Goal: Transaction & Acquisition: Purchase product/service

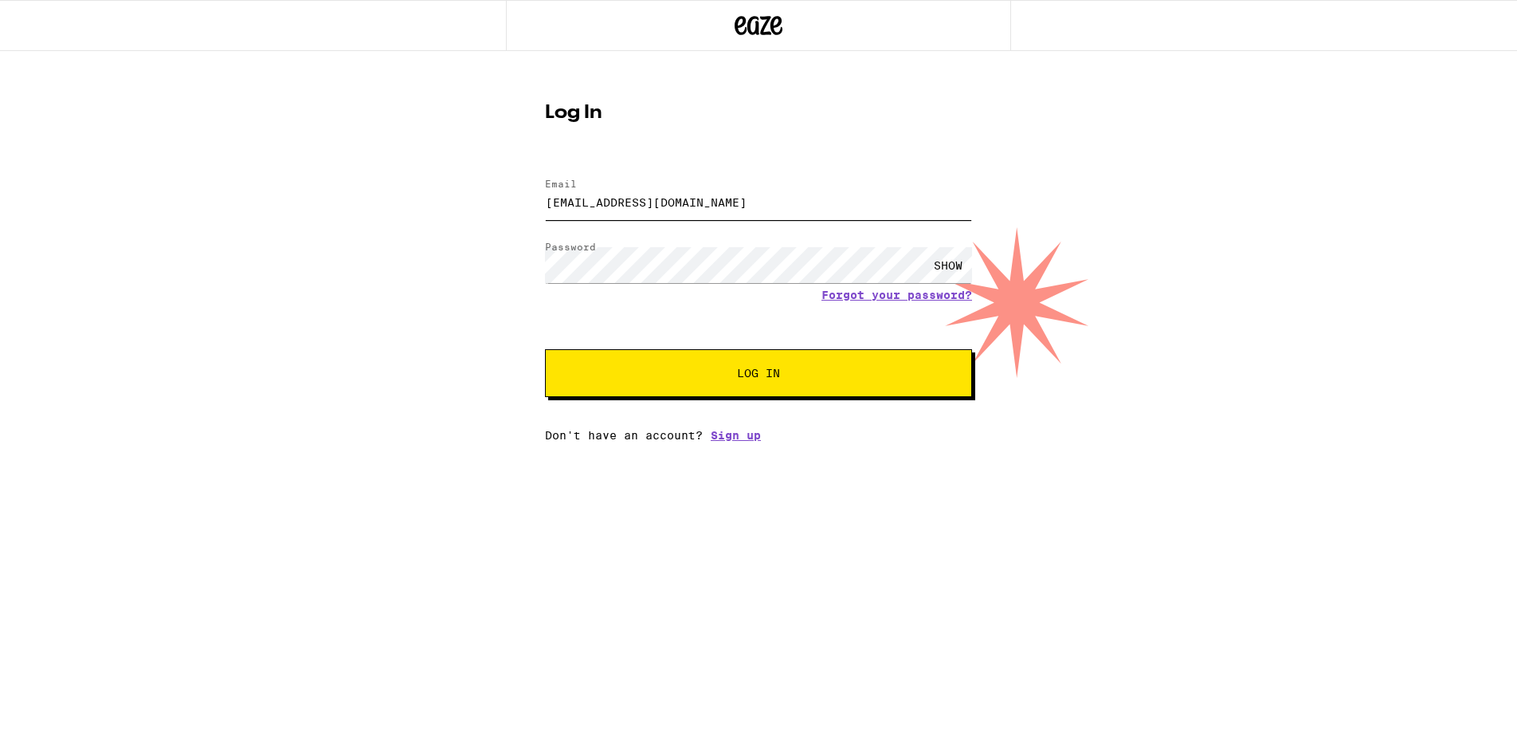
click at [718, 200] on input "[EMAIL_ADDRESS][DOMAIN_NAME]" at bounding box center [758, 202] width 427 height 36
type input "[EMAIL_ADDRESS][DOMAIN_NAME]"
click at [673, 371] on span "Log In" at bounding box center [759, 372] width 298 height 11
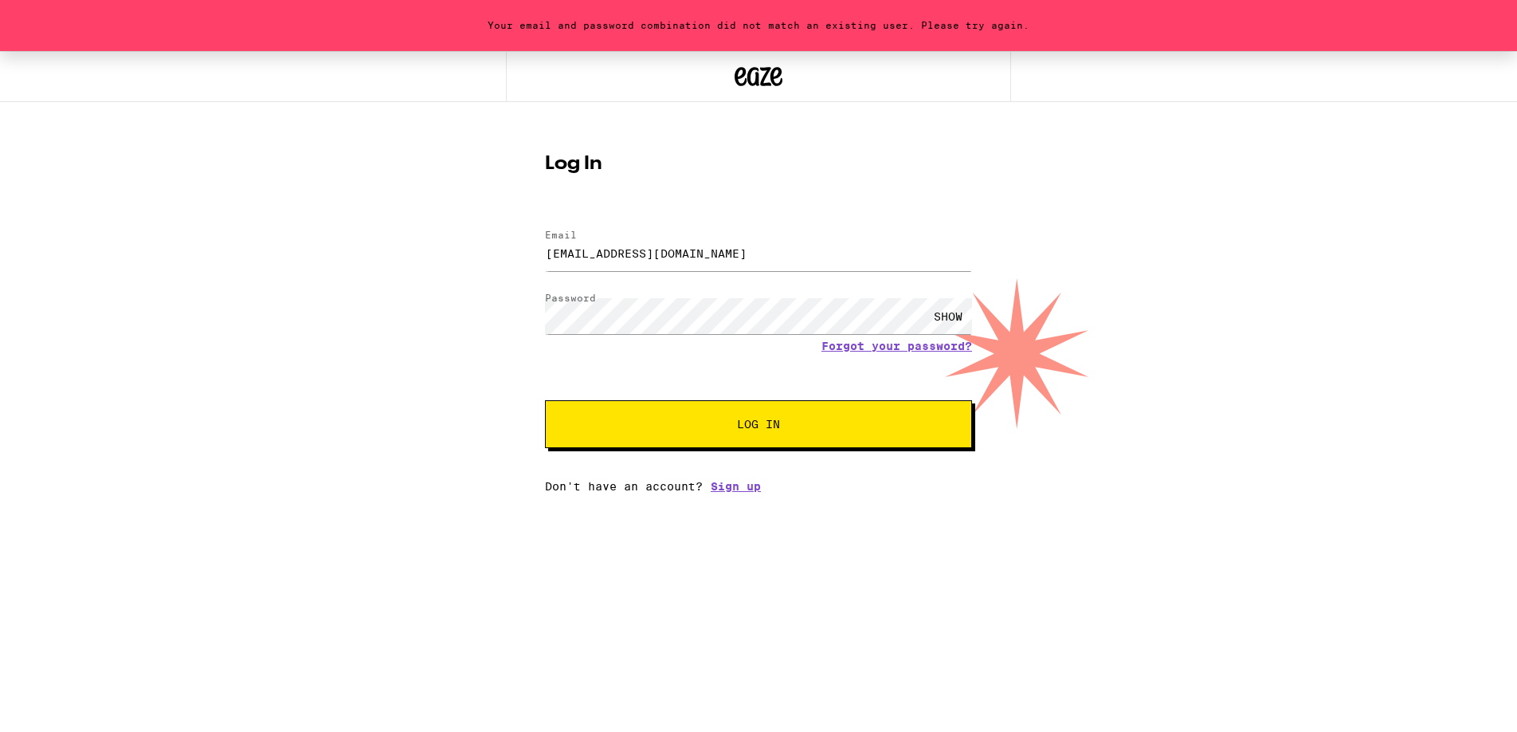
click at [359, 270] on div "Your email and password combination did not match an existing user. Please try …" at bounding box center [758, 272] width 1517 height 442
click at [705, 247] on input "[EMAIL_ADDRESS][DOMAIN_NAME]" at bounding box center [758, 253] width 427 height 36
click at [410, 282] on div "Your email and password combination did not match an existing user. Please try …" at bounding box center [758, 272] width 1517 height 442
click at [729, 417] on button "Log In" at bounding box center [758, 424] width 427 height 48
click at [434, 368] on div "Your email and password combination did not match an existing user. Please try …" at bounding box center [758, 272] width 1517 height 442
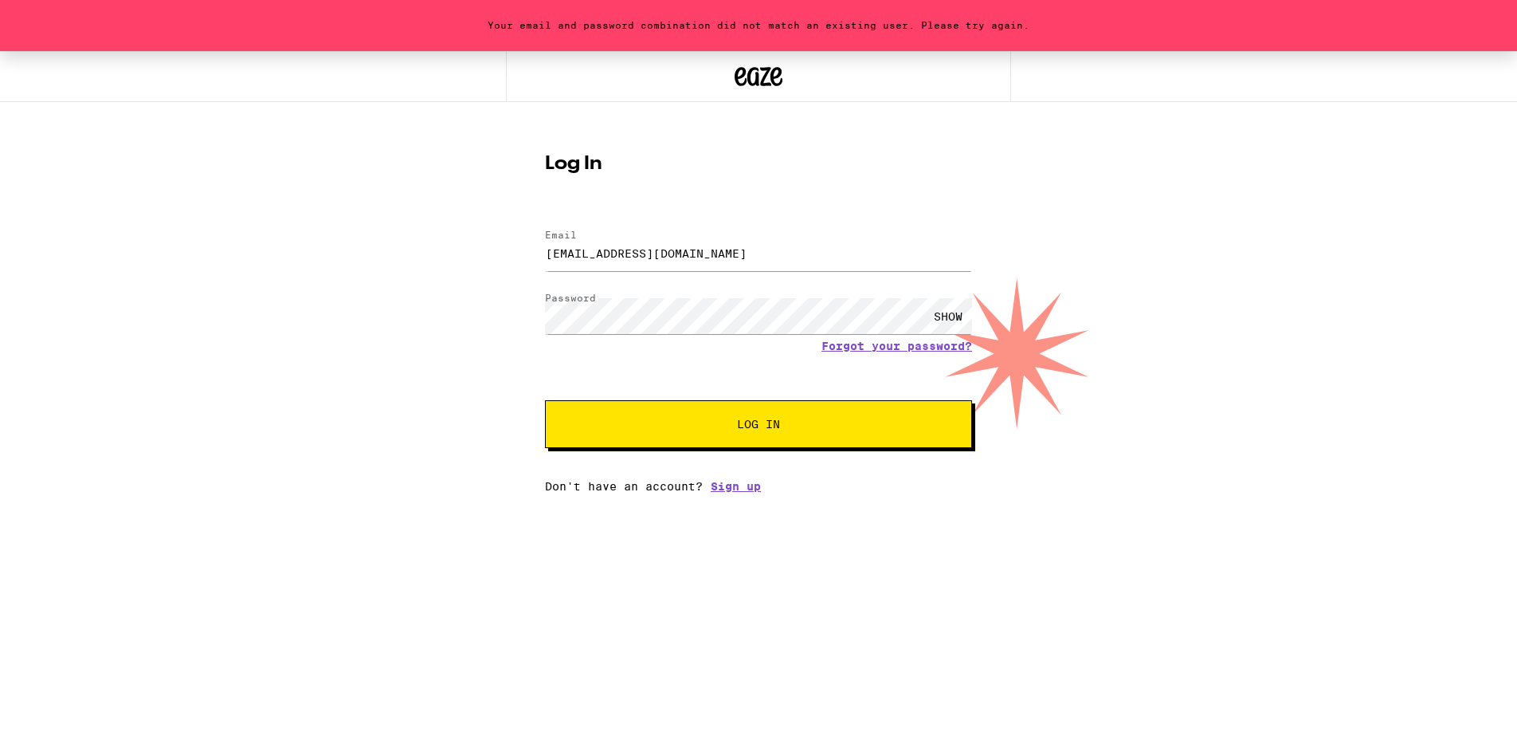
click at [731, 418] on button "Log In" at bounding box center [758, 424] width 427 height 48
click at [947, 320] on div "SHOW" at bounding box center [948, 316] width 48 height 36
click at [930, 347] on link "Forgot your password?" at bounding box center [897, 345] width 151 height 13
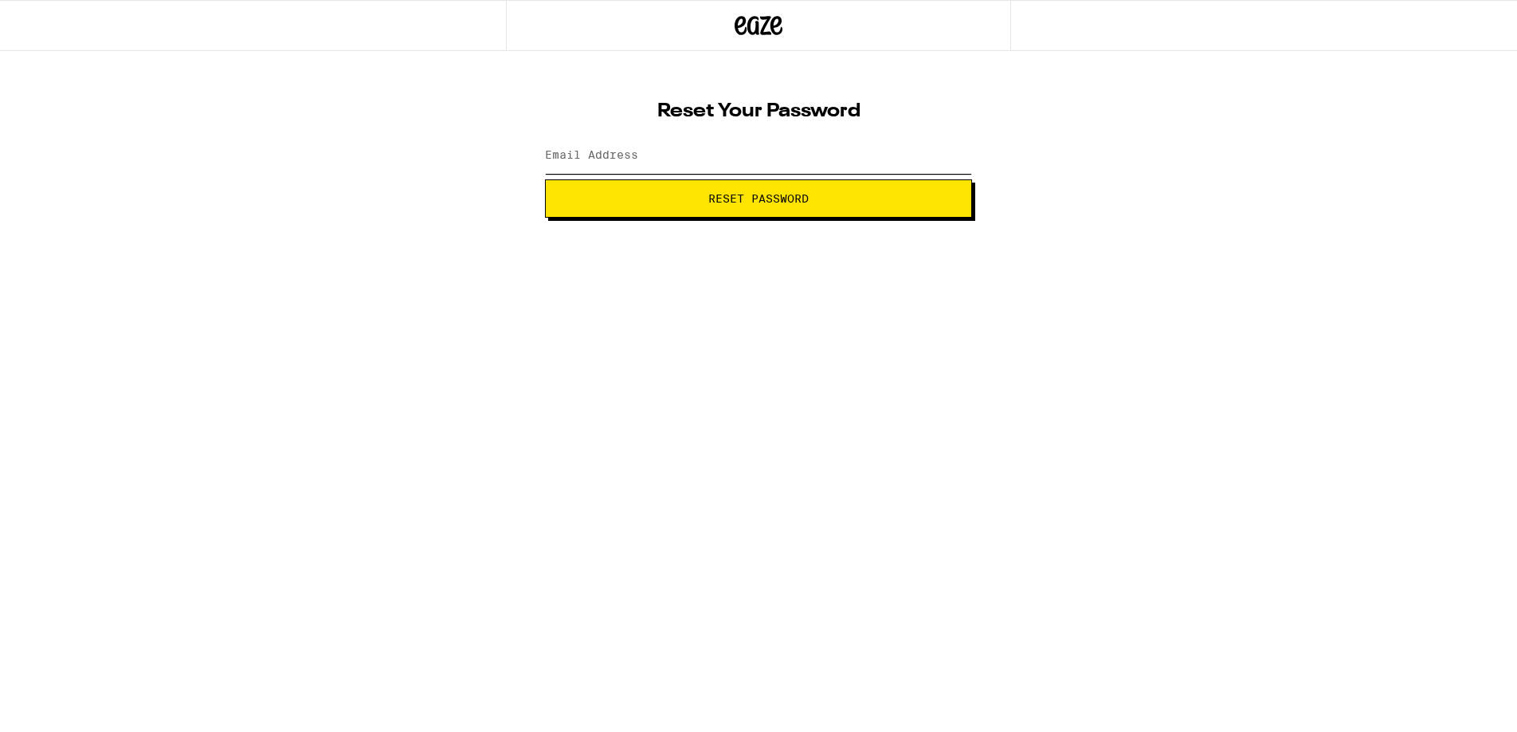
type input "[EMAIL_ADDRESS][DOMAIN_NAME]"
click at [726, 200] on span "Reset Password" at bounding box center [758, 198] width 100 height 11
click at [606, 157] on label "New password" at bounding box center [588, 154] width 86 height 13
click at [953, 155] on div "SHOW" at bounding box center [948, 156] width 48 height 36
click at [953, 155] on div "HIDE" at bounding box center [948, 156] width 48 height 36
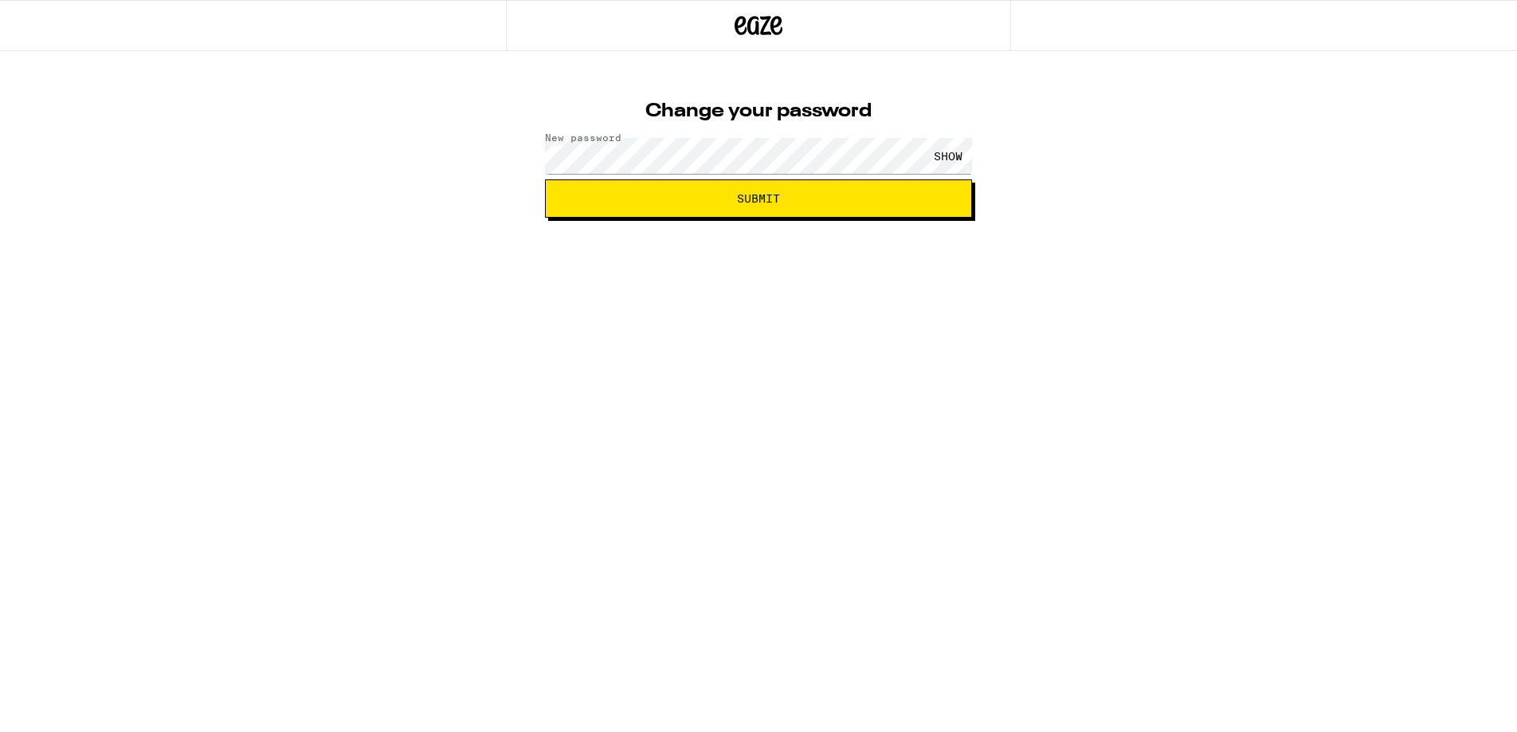
click at [750, 196] on span "Submit" at bounding box center [758, 198] width 43 height 11
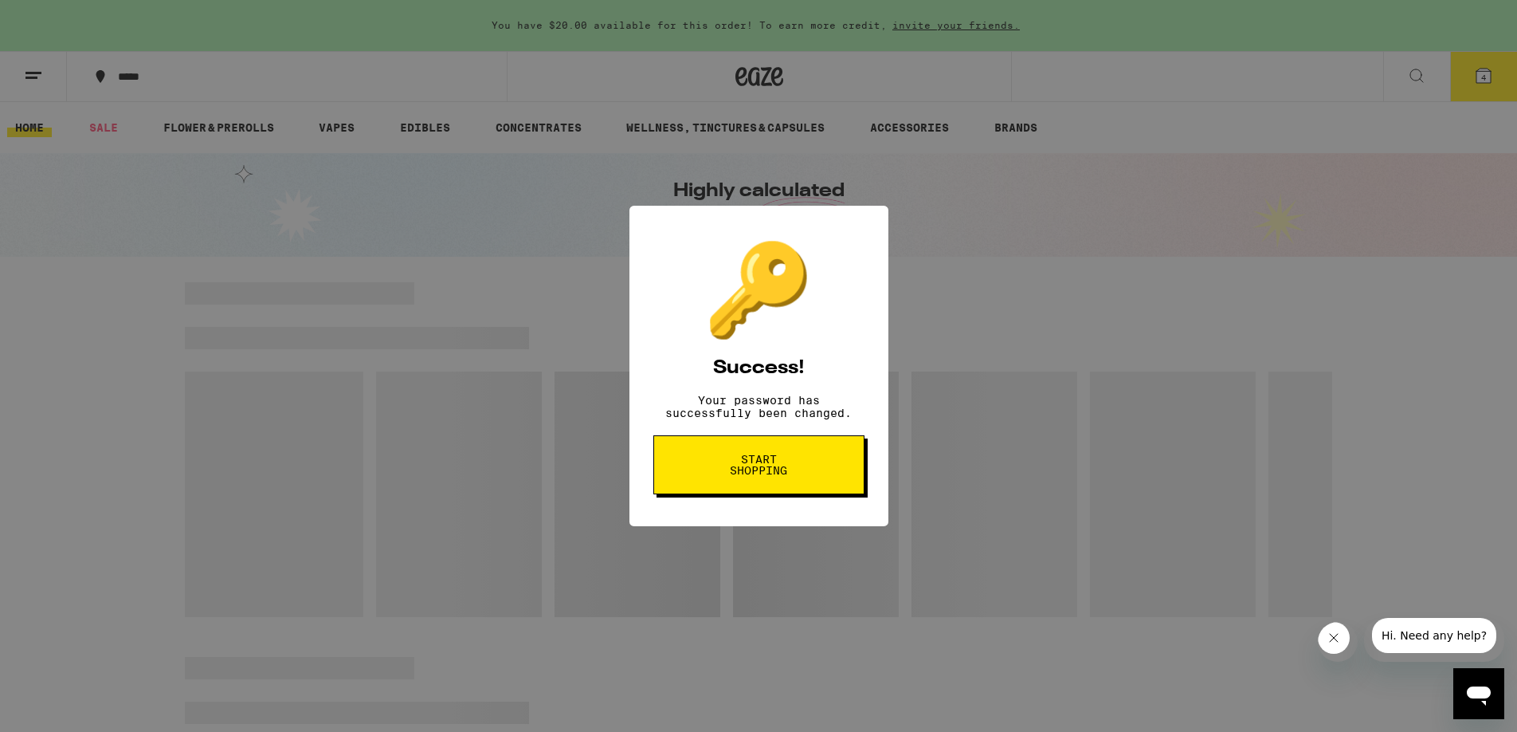
click at [774, 464] on span "Start shopping" at bounding box center [759, 464] width 82 height 22
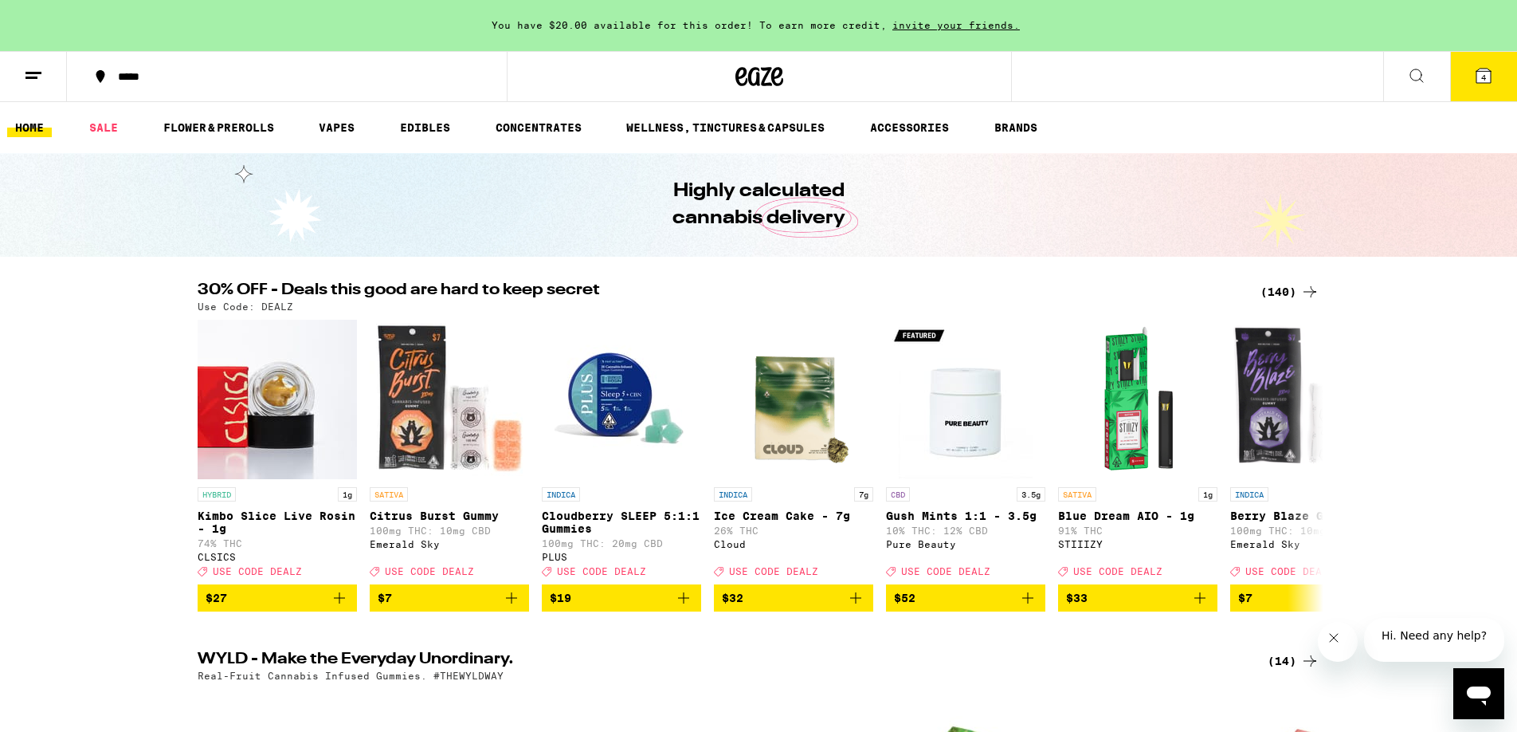
click at [1099, 76] on div "***** 4" at bounding box center [758, 76] width 1517 height 51
click at [339, 128] on link "VAPES" at bounding box center [337, 127] width 52 height 19
click at [431, 127] on link "EDIBLES" at bounding box center [425, 127] width 66 height 19
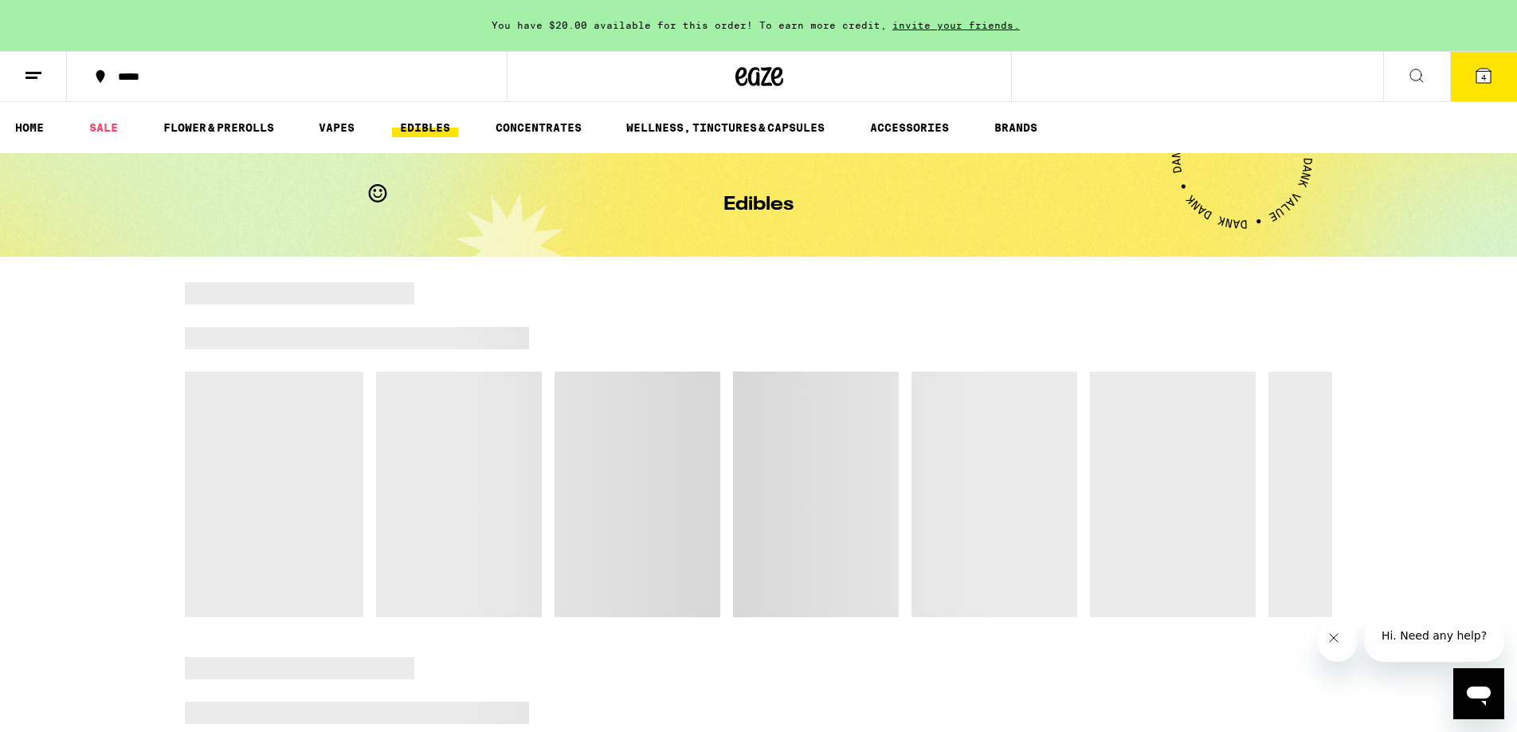
click at [426, 128] on link "EDIBLES" at bounding box center [425, 127] width 66 height 19
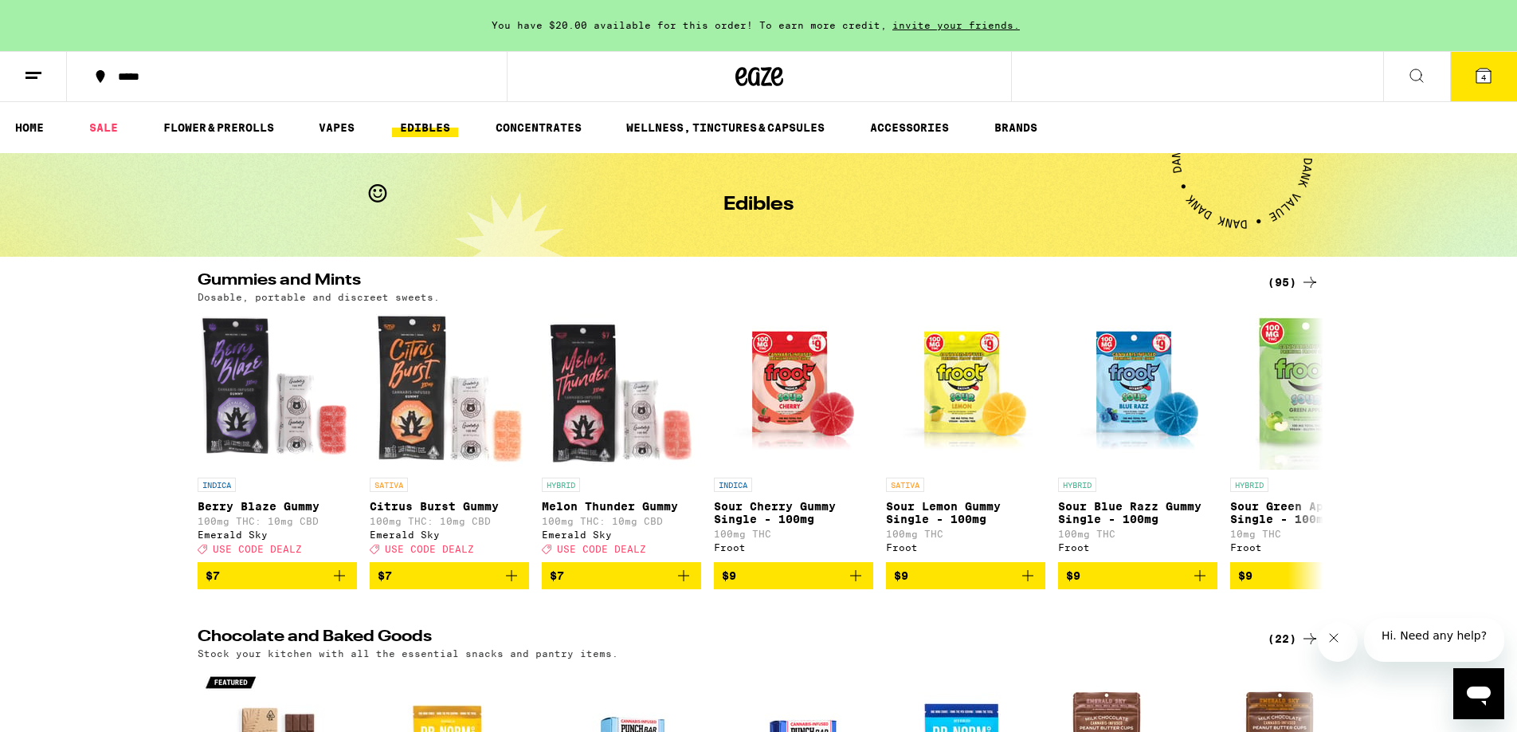
click at [114, 323] on div "Gummies and Mints (95) Dosable, portable and discreet sweets. INDICA Berry Blaz…" at bounding box center [758, 431] width 1517 height 316
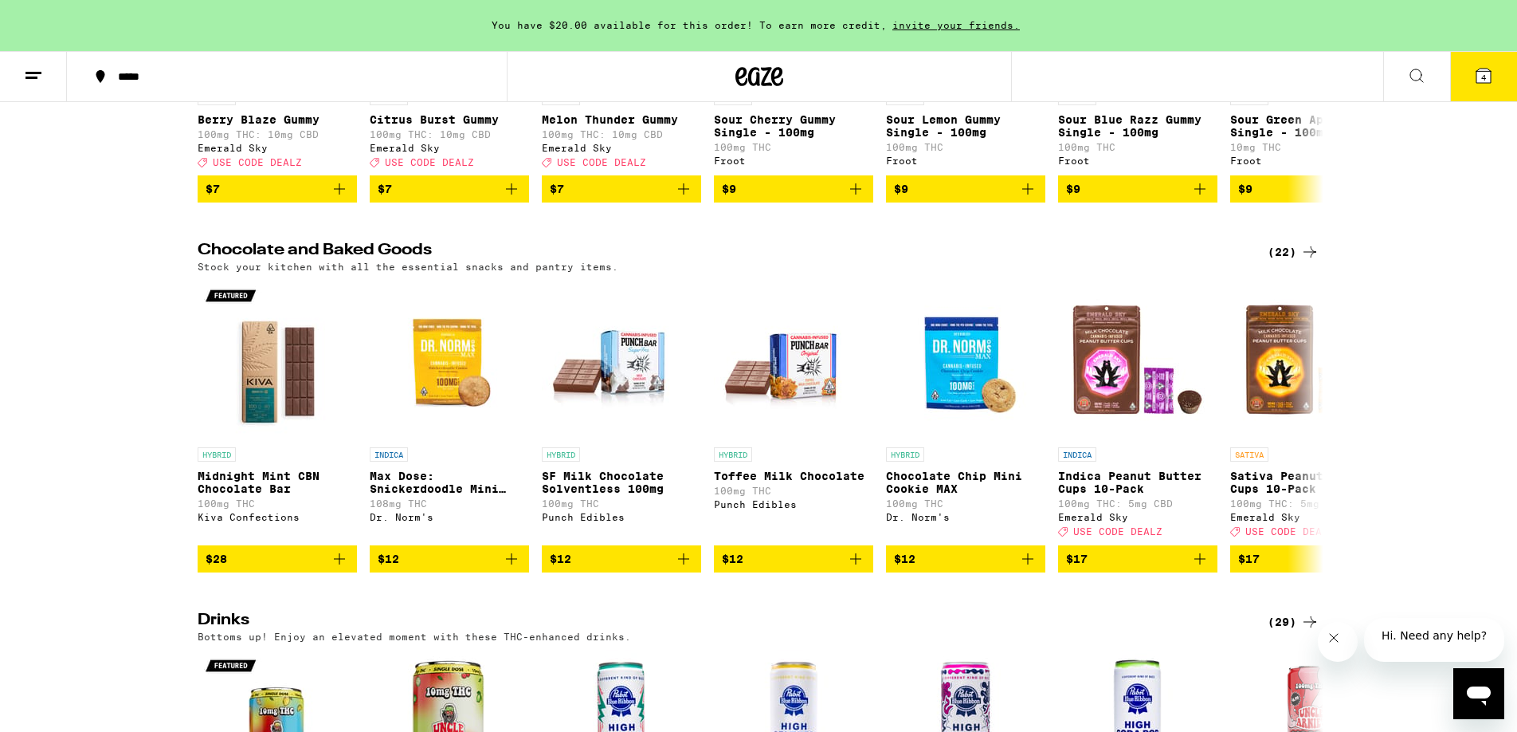
scroll to position [402, 0]
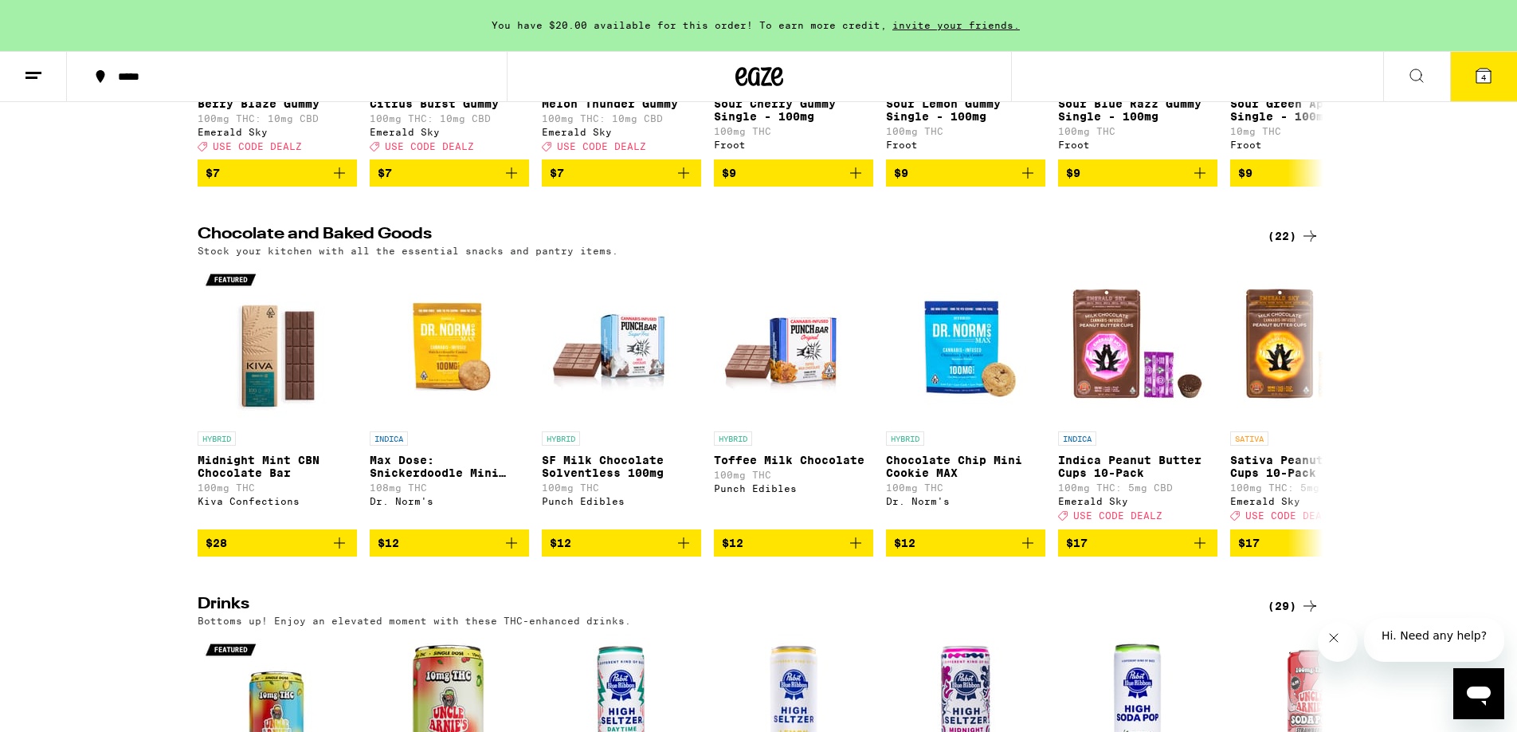
click at [1340, 643] on icon "Close message from company" at bounding box center [1333, 637] width 13 height 13
click at [69, 496] on div "Chocolate and Baked Goods (22) Stock your kitchen with all the essential snacks…" at bounding box center [758, 390] width 1517 height 329
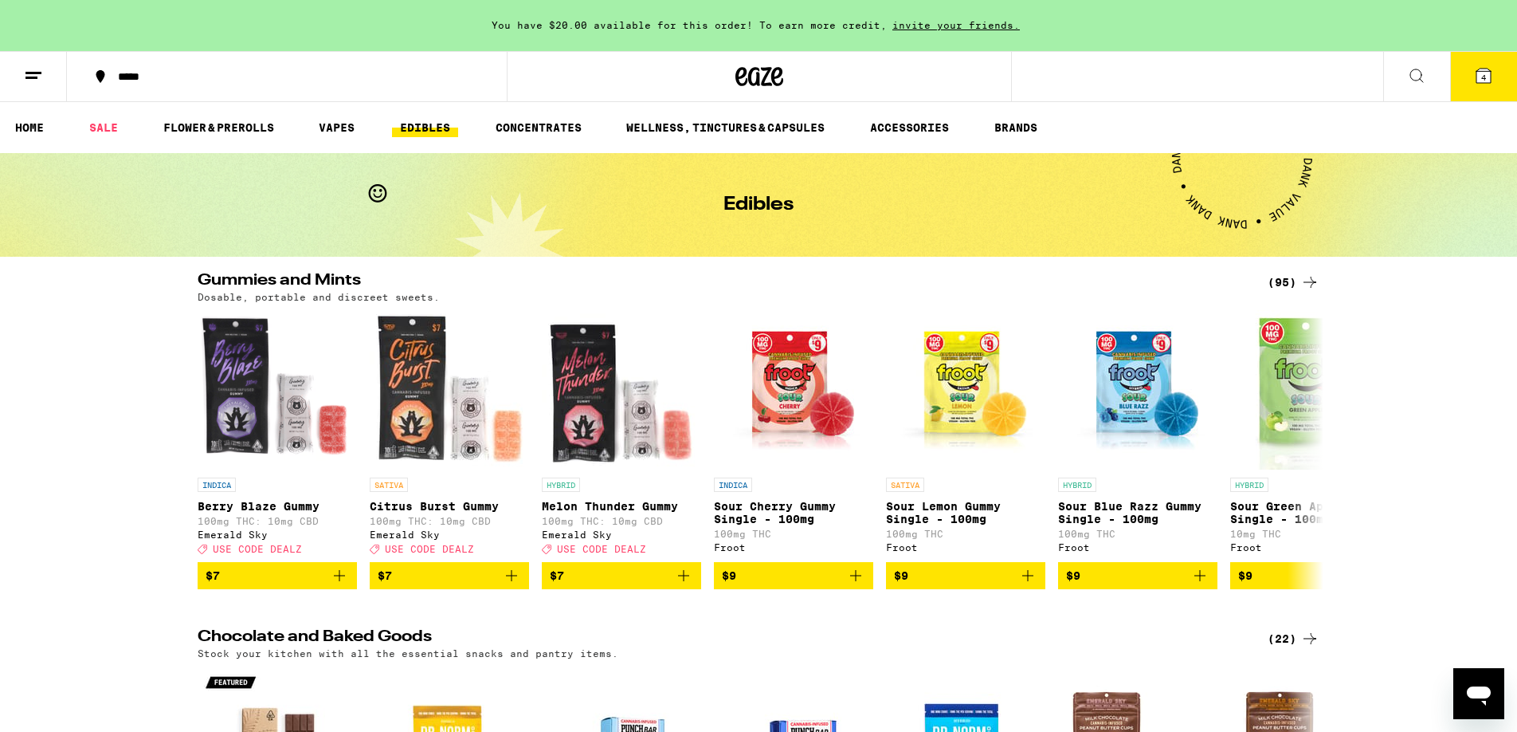
click at [1308, 278] on icon at bounding box center [1310, 282] width 19 height 19
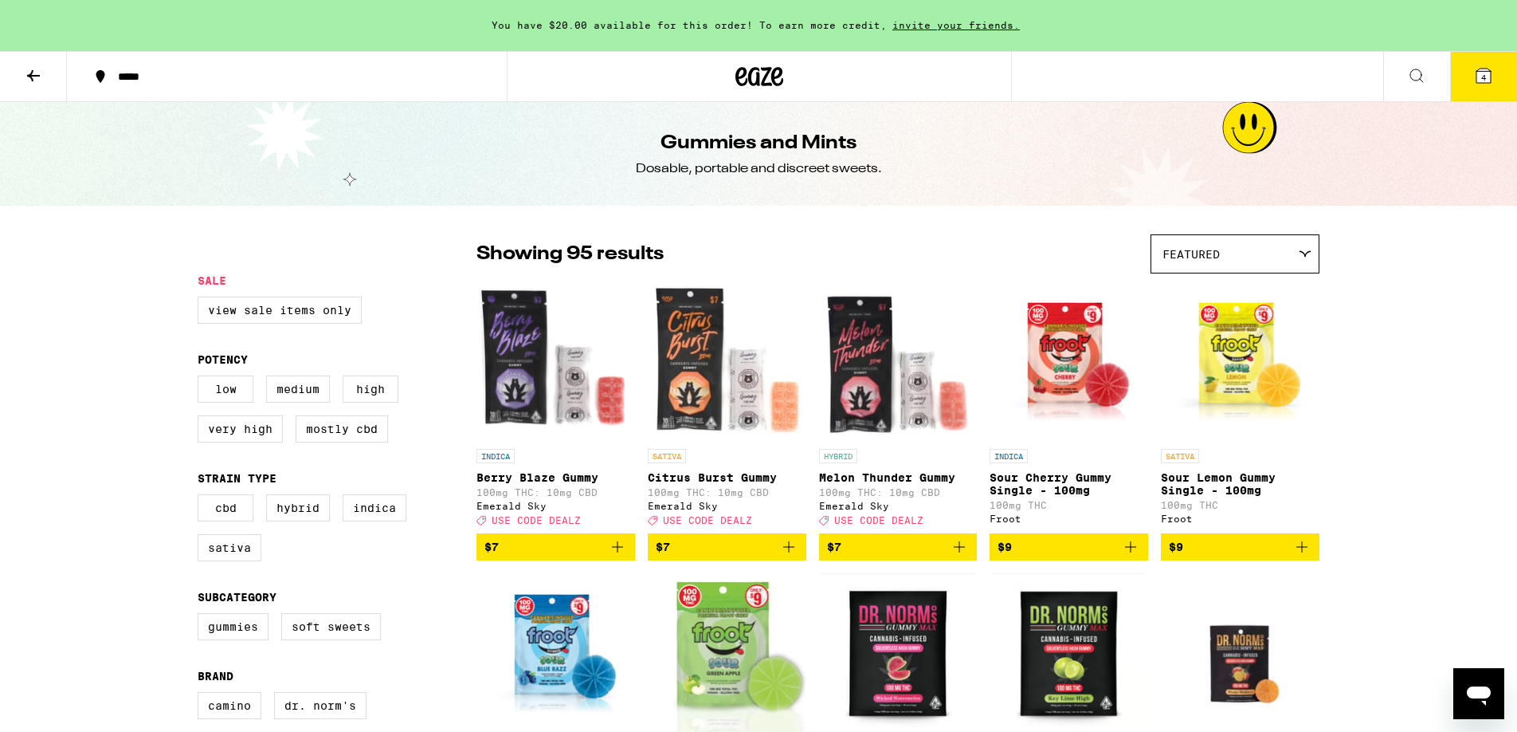
click at [1418, 80] on icon at bounding box center [1416, 75] width 19 height 19
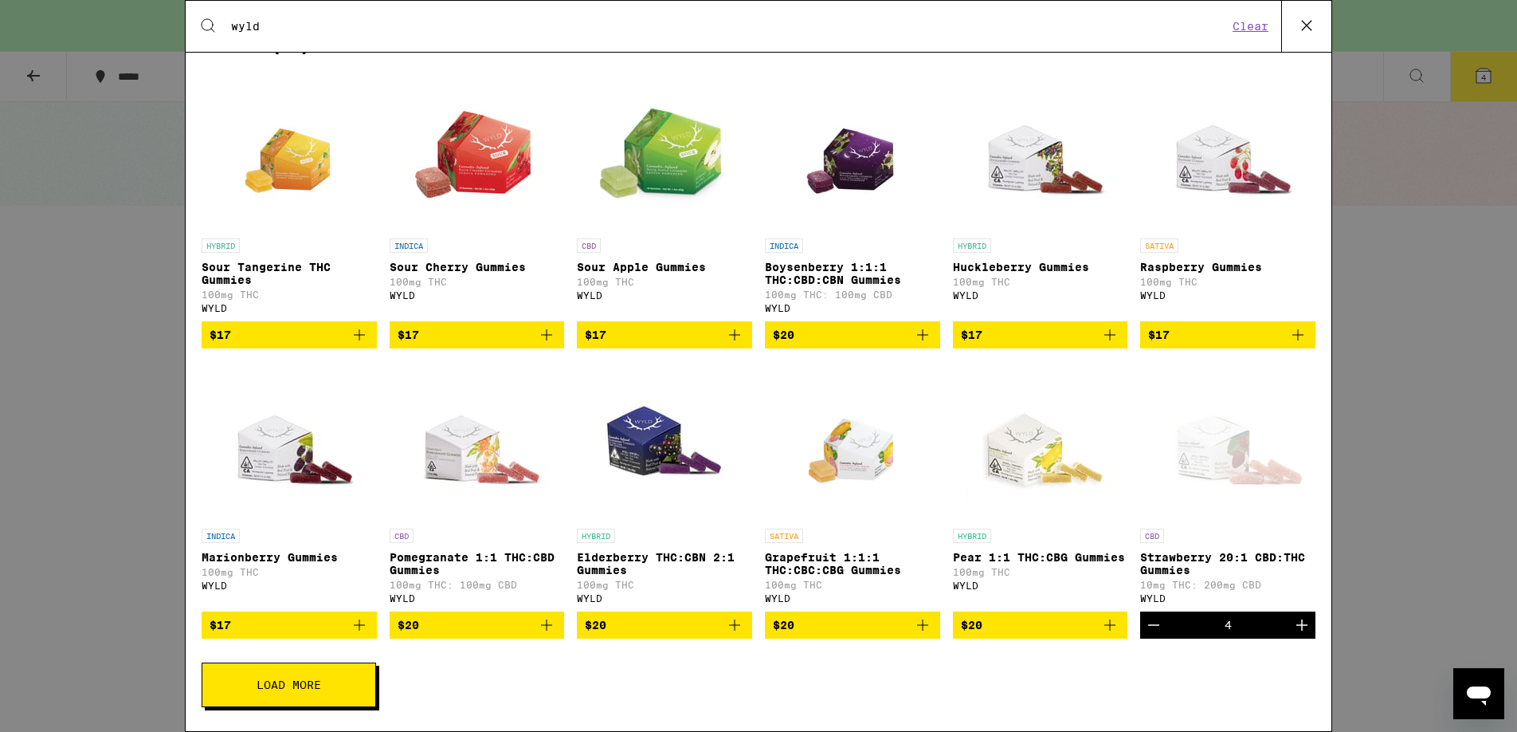
scroll to position [280, 0]
type input "wyld"
click at [312, 676] on button "Load More" at bounding box center [289, 684] width 175 height 45
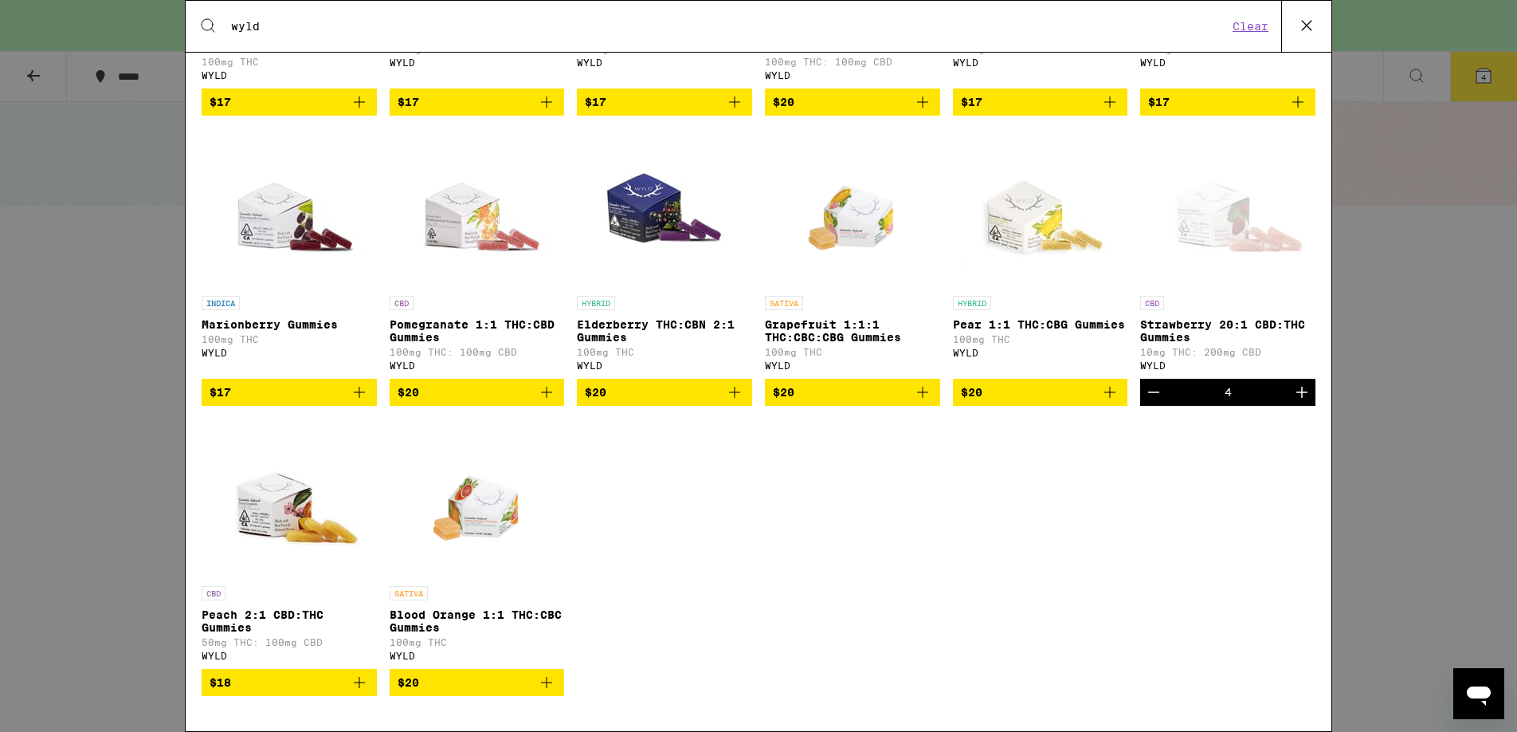
scroll to position [521, 0]
click at [1468, 688] on icon "Open messaging window" at bounding box center [1479, 693] width 29 height 29
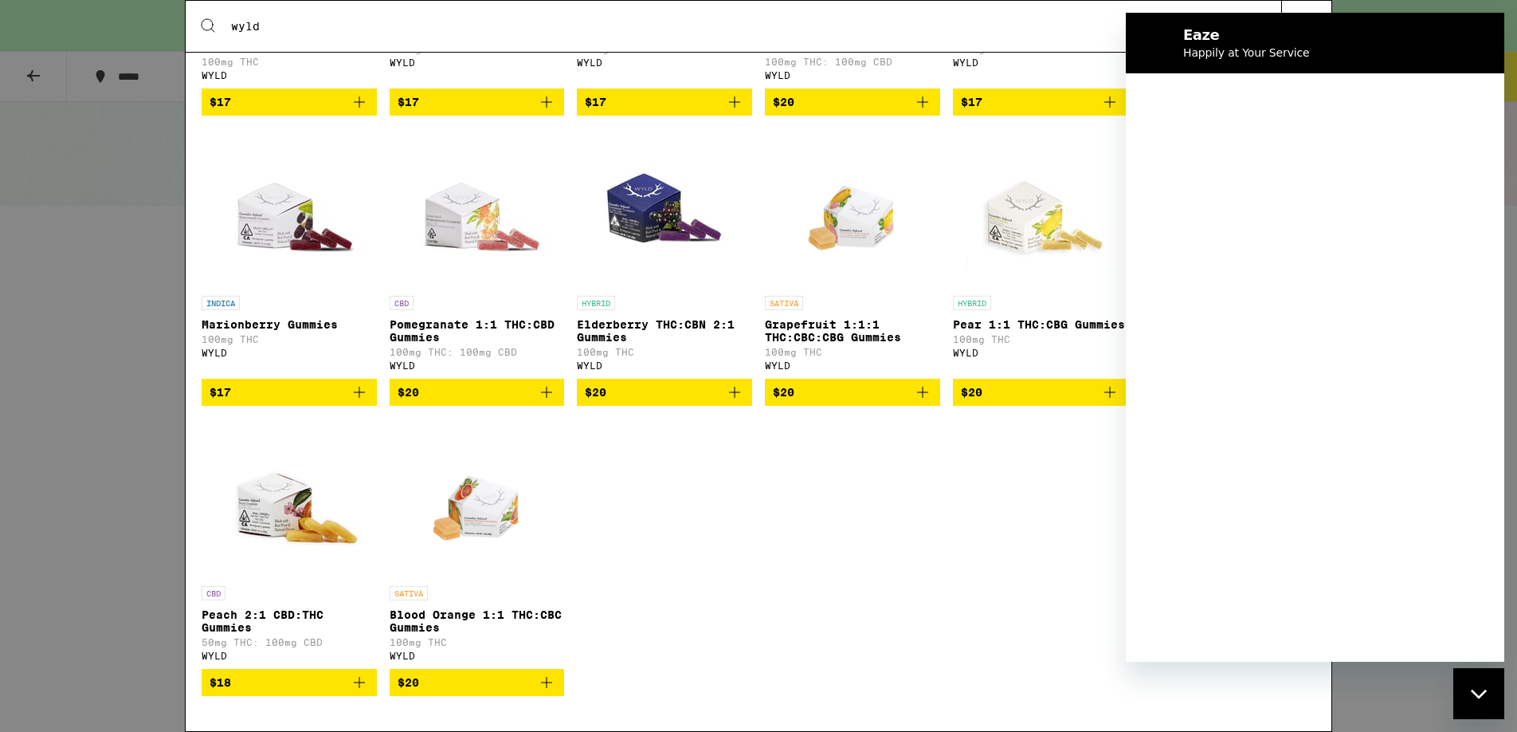
scroll to position [0, 0]
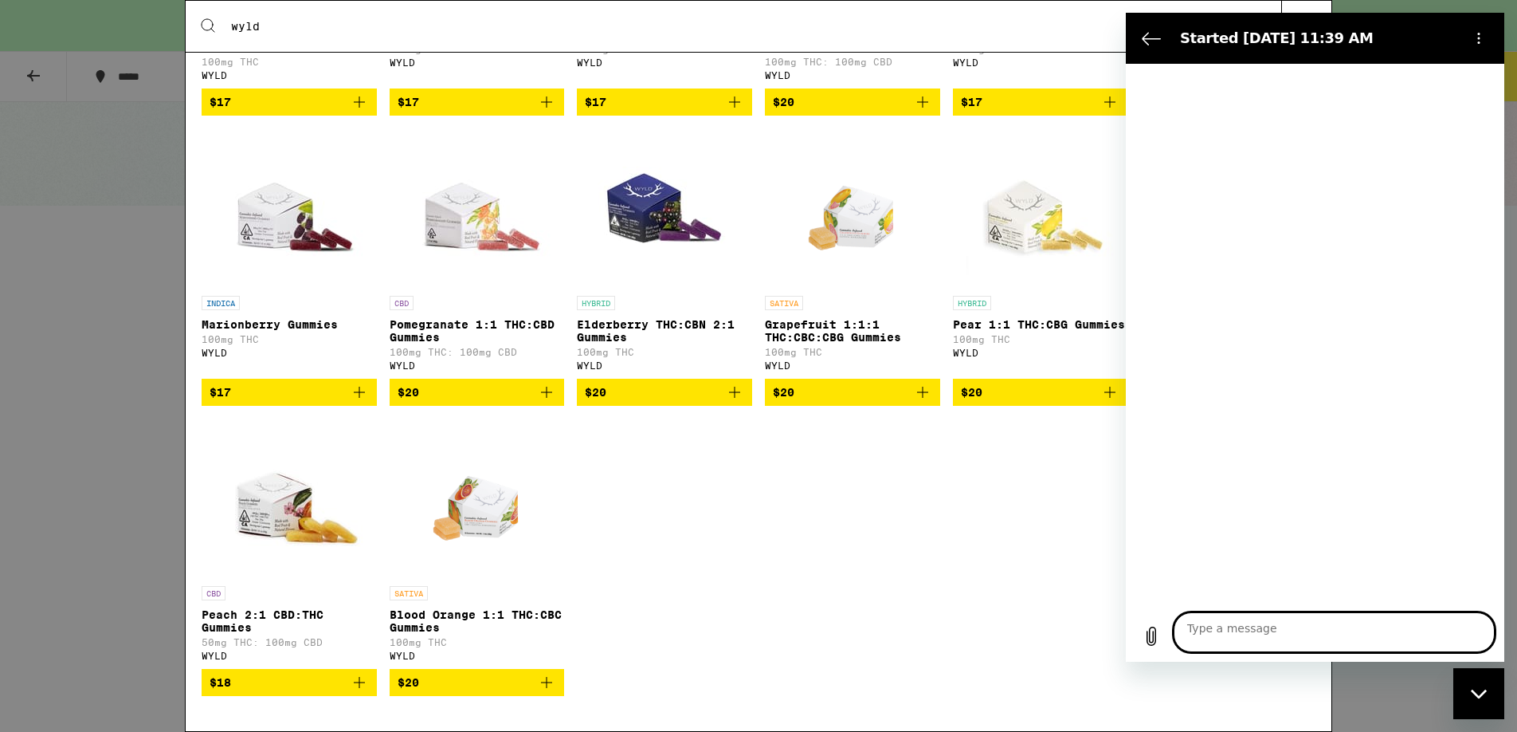
type textarea "x"
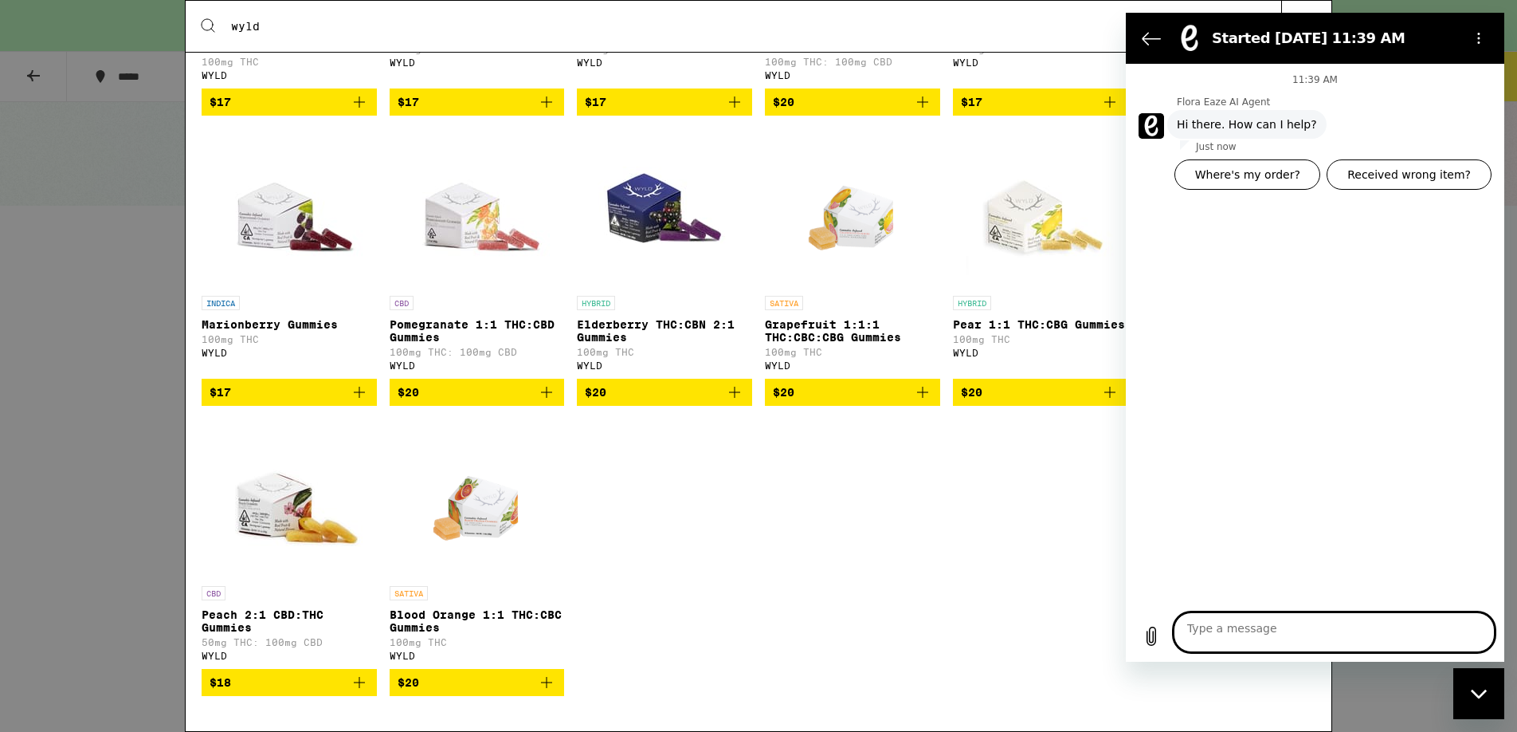
type textarea "a"
type textarea "x"
type textarea "ar"
type textarea "x"
type textarea "are"
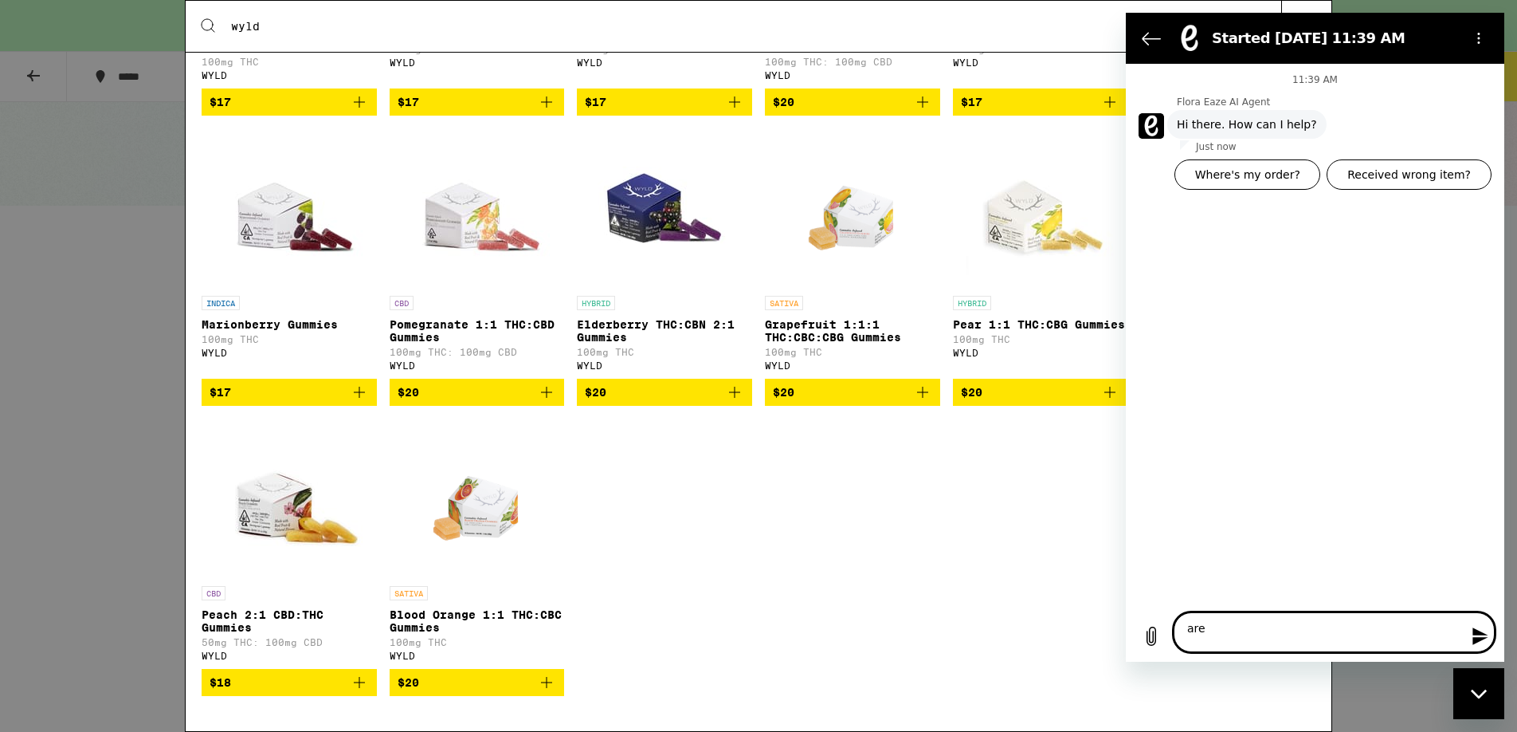
type textarea "x"
type textarea "are"
type textarea "x"
type textarea "are y"
type textarea "x"
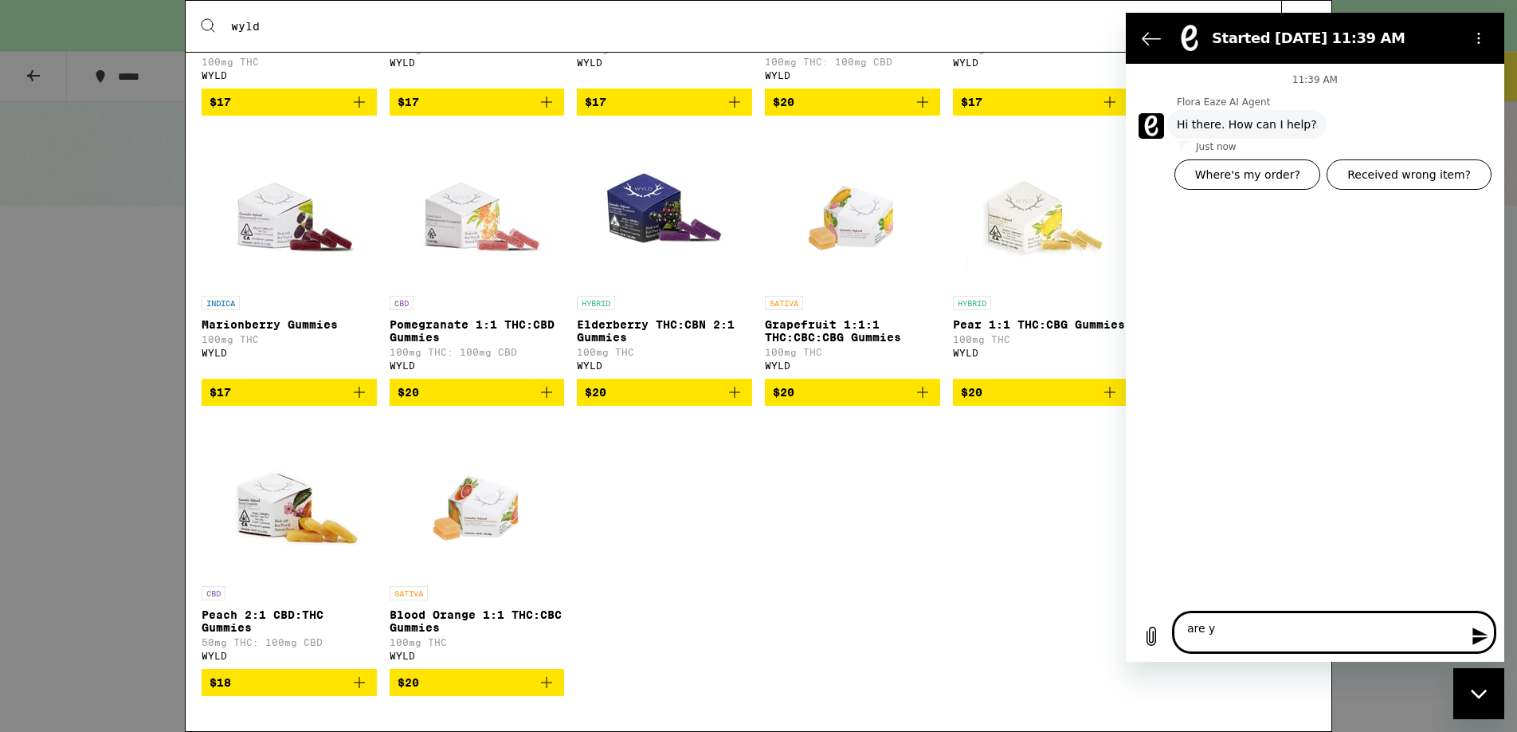
type textarea "are yo"
type textarea "x"
type textarea "are you"
type textarea "x"
type textarea "are you"
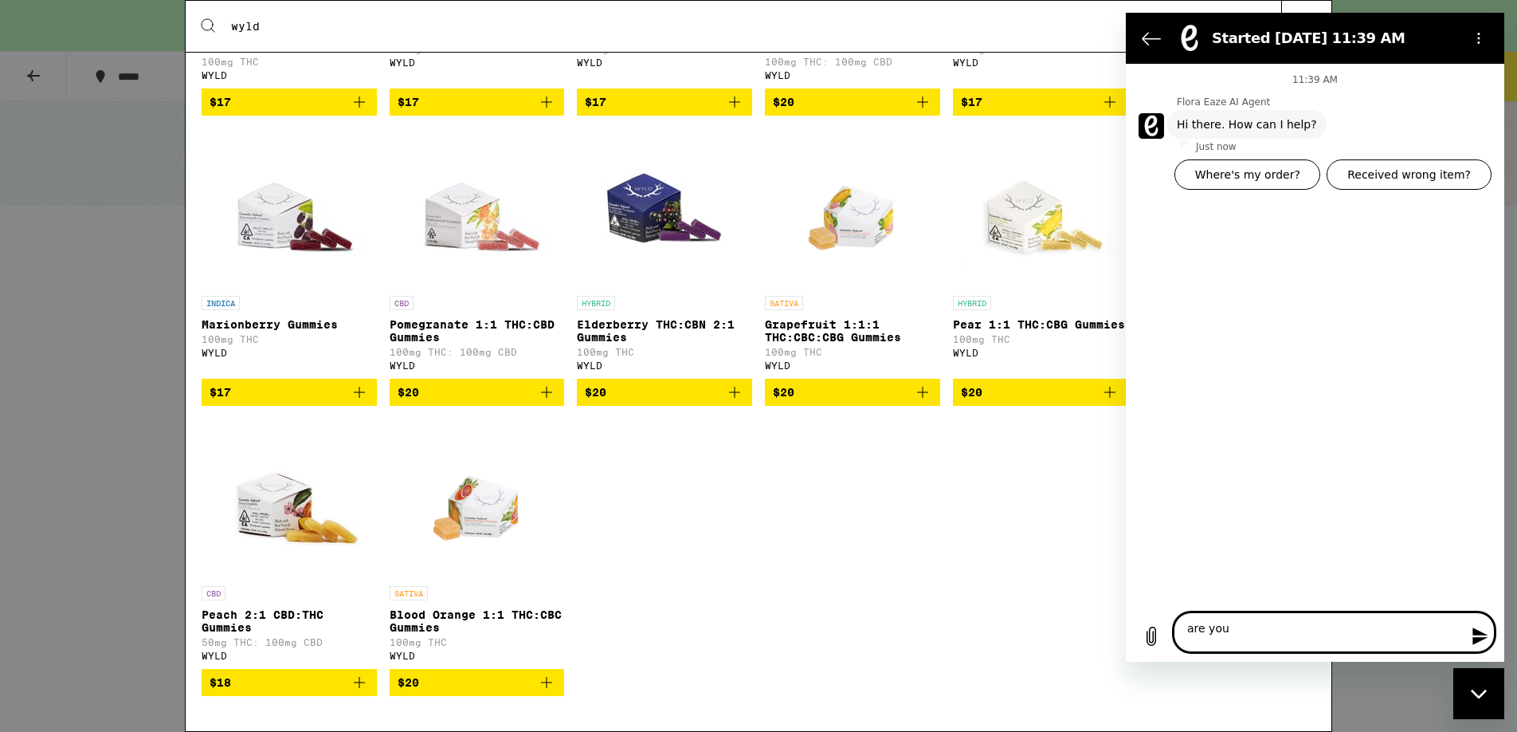
type textarea "x"
type textarea "are you o"
type textarea "x"
type textarea "are you ou"
type textarea "x"
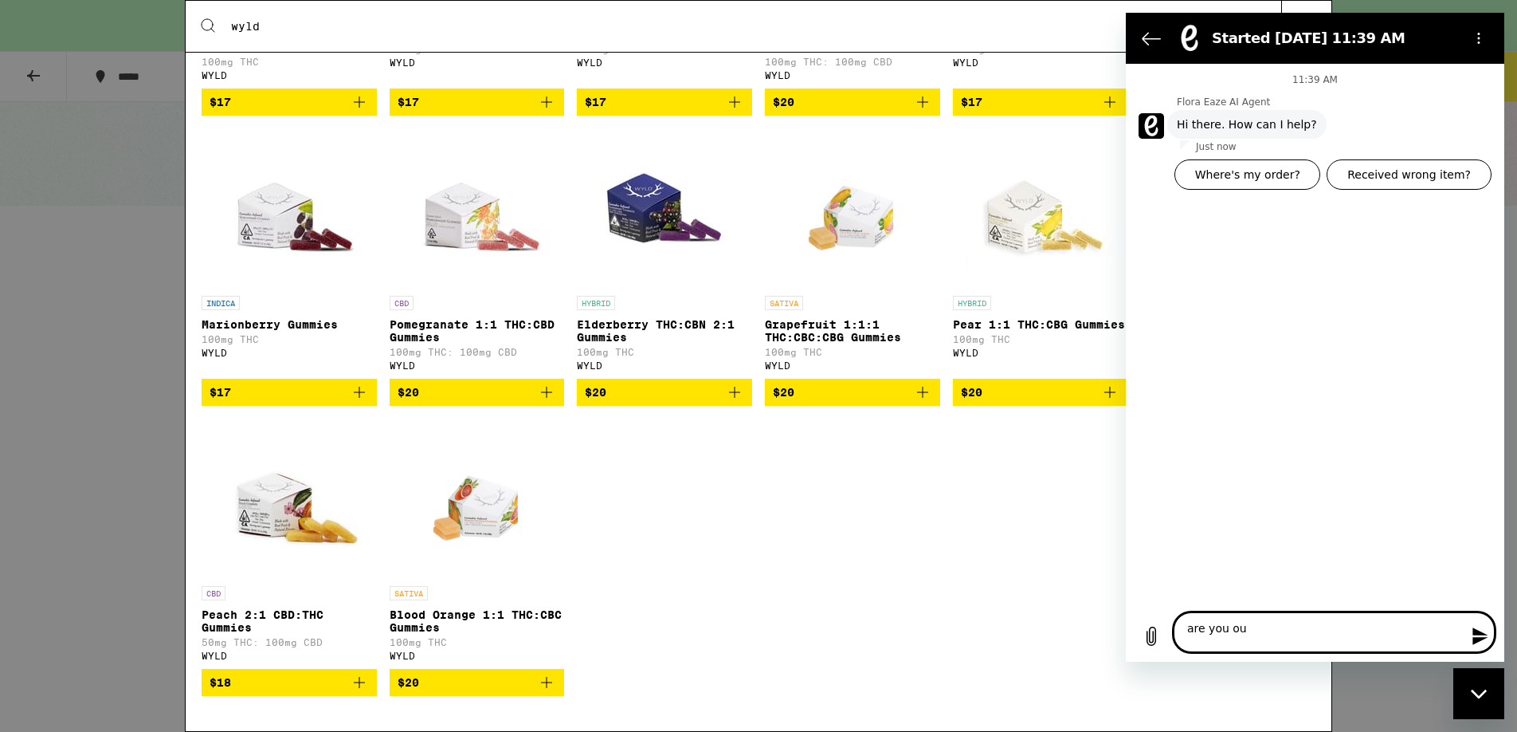
type textarea "are you out"
type textarea "x"
type textarea "are you out"
type textarea "x"
type textarea "are you out o"
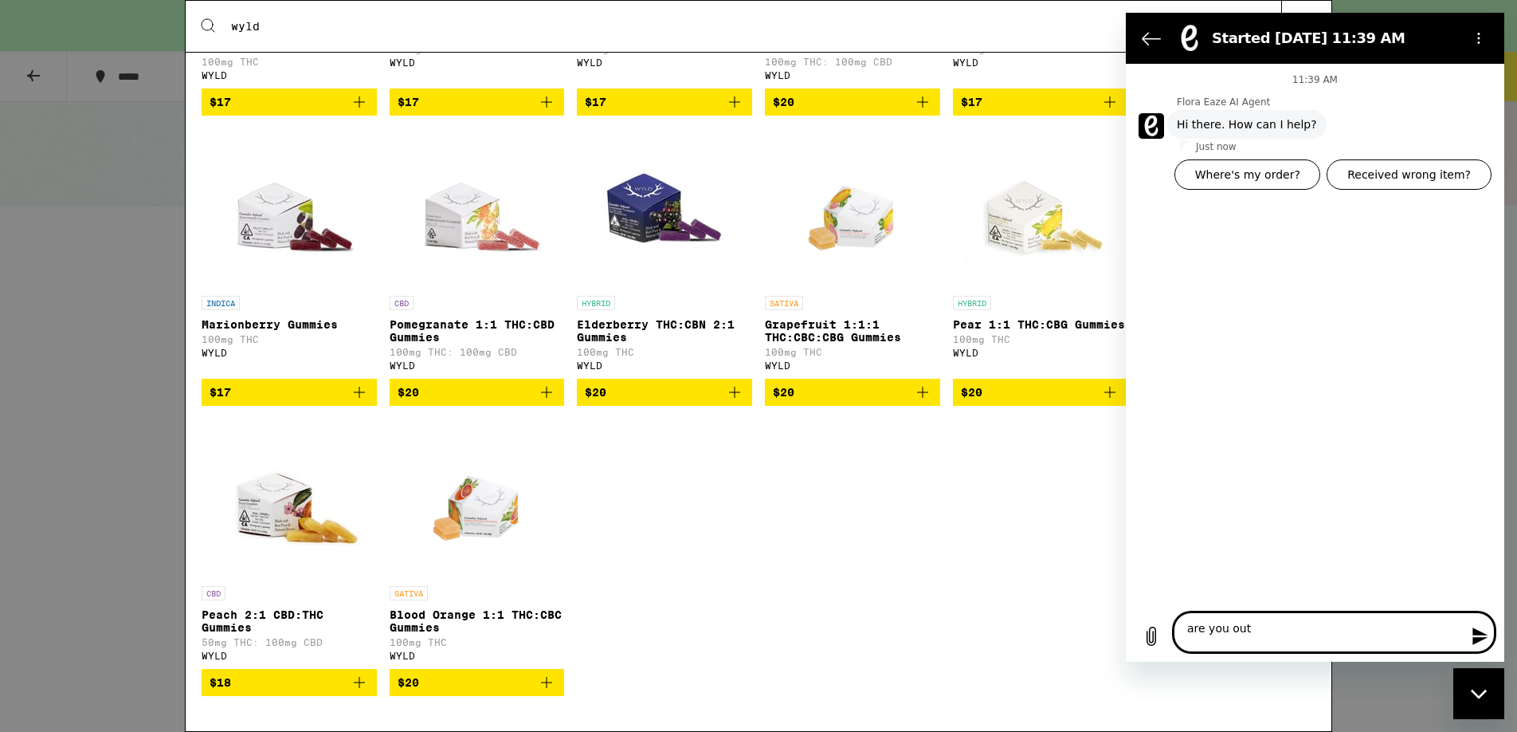
type textarea "x"
type textarea "are you out of"
type textarea "x"
type textarea "are you out of"
type textarea "x"
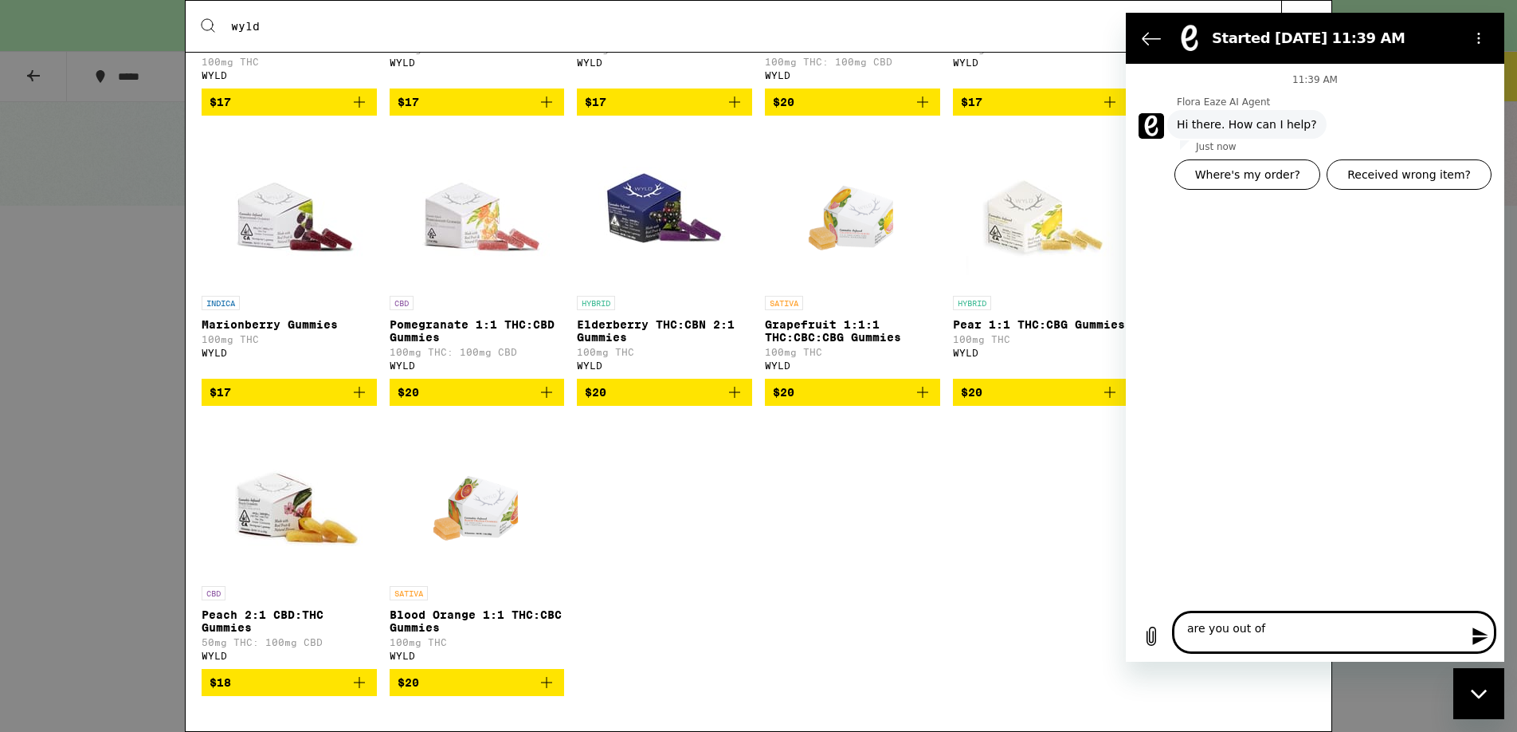
type textarea "are you out of w"
type textarea "x"
type textarea "are you out of wy"
type textarea "x"
type textarea "are you out of wyl"
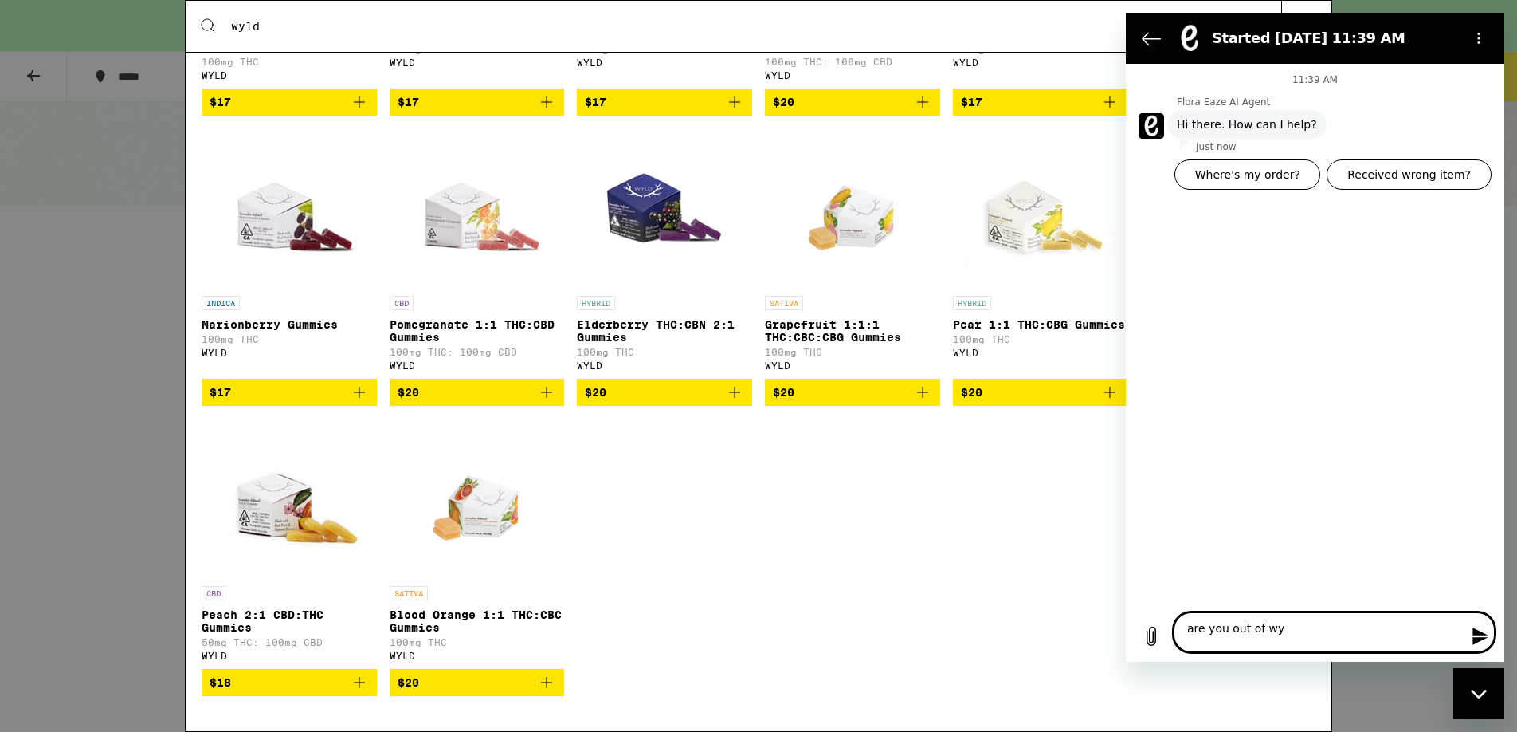
type textarea "x"
type textarea "are you out of wyld"
type textarea "x"
type textarea "are you out of wyld"
type textarea "x"
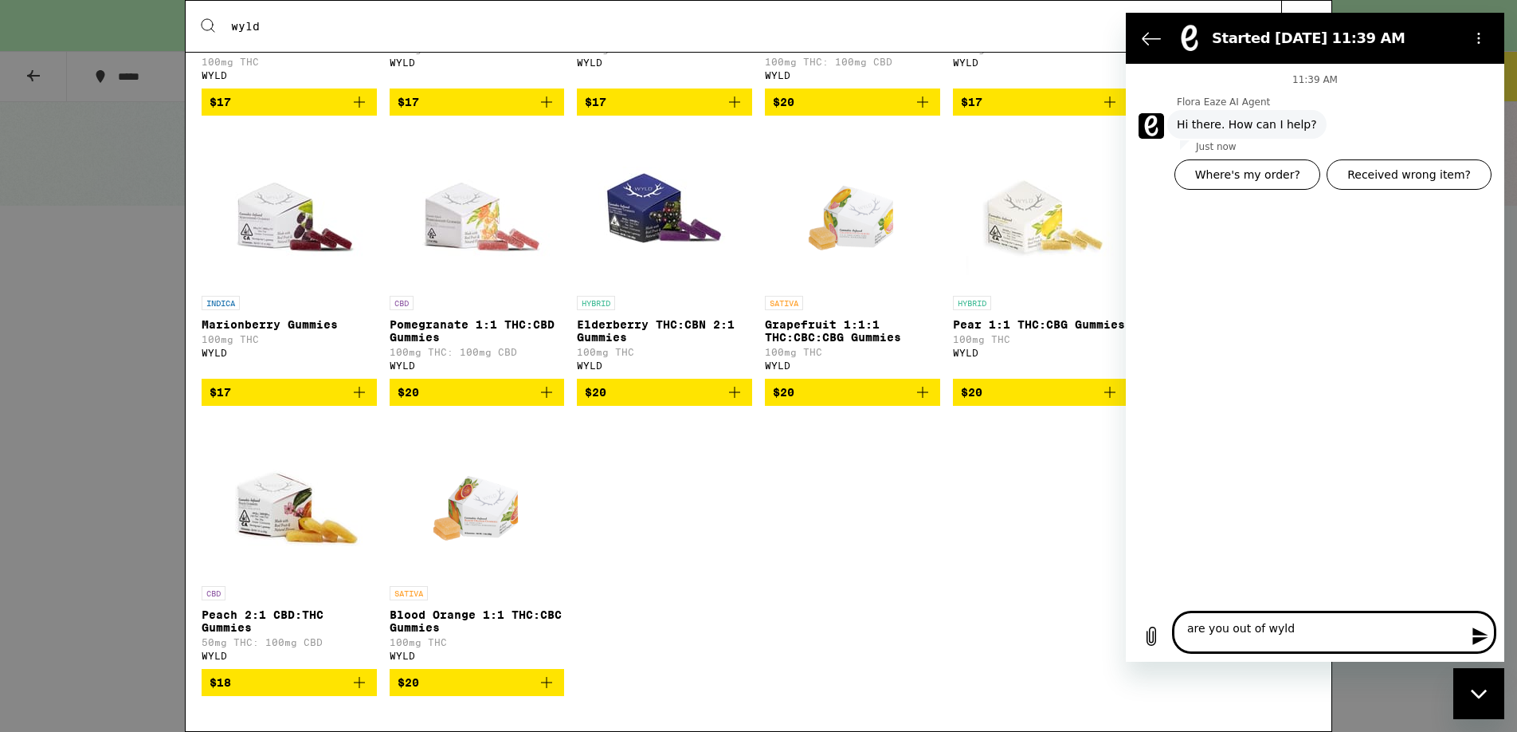
type textarea "are you out of wyld s"
type textarea "x"
type textarea "are you out of wyld st"
type textarea "x"
type textarea "are you out of wyld str"
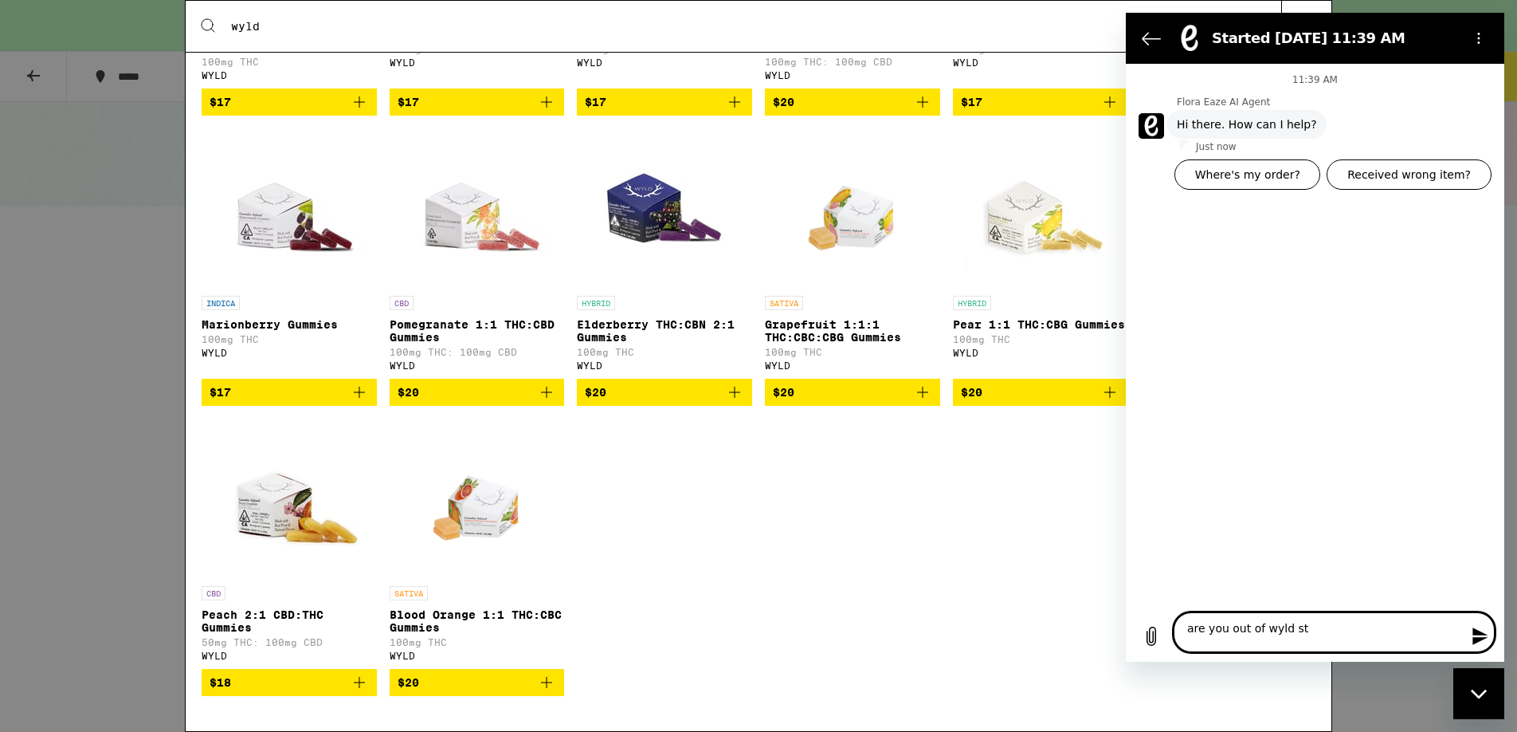
type textarea "x"
type textarea "are you out of wyld stra"
type textarea "x"
type textarea "are you out of wyld straw"
type textarea "x"
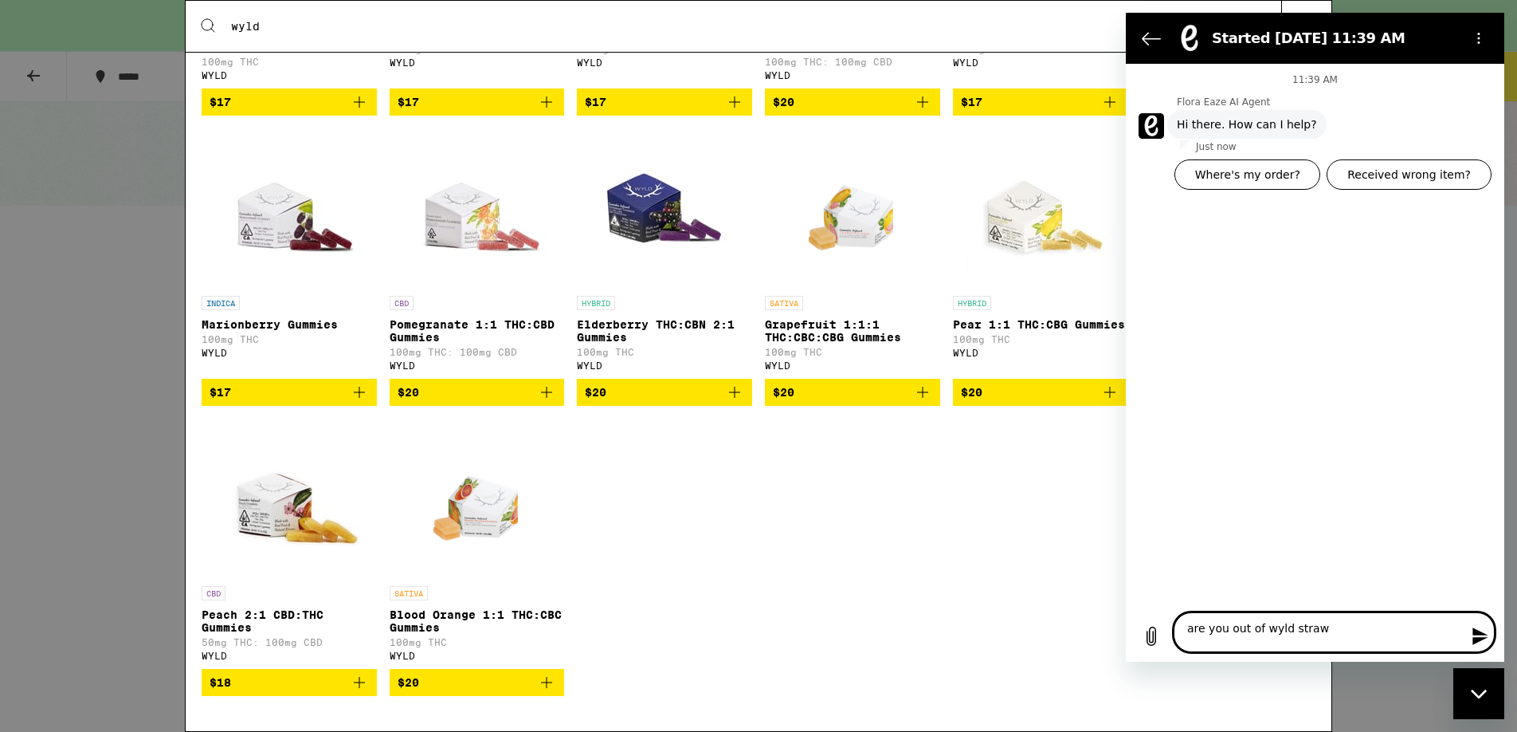
type textarea "are you out of wyld strawb"
type textarea "x"
type textarea "are you out of wyld strawbe"
type textarea "x"
type textarea "are you out of wyld strawber"
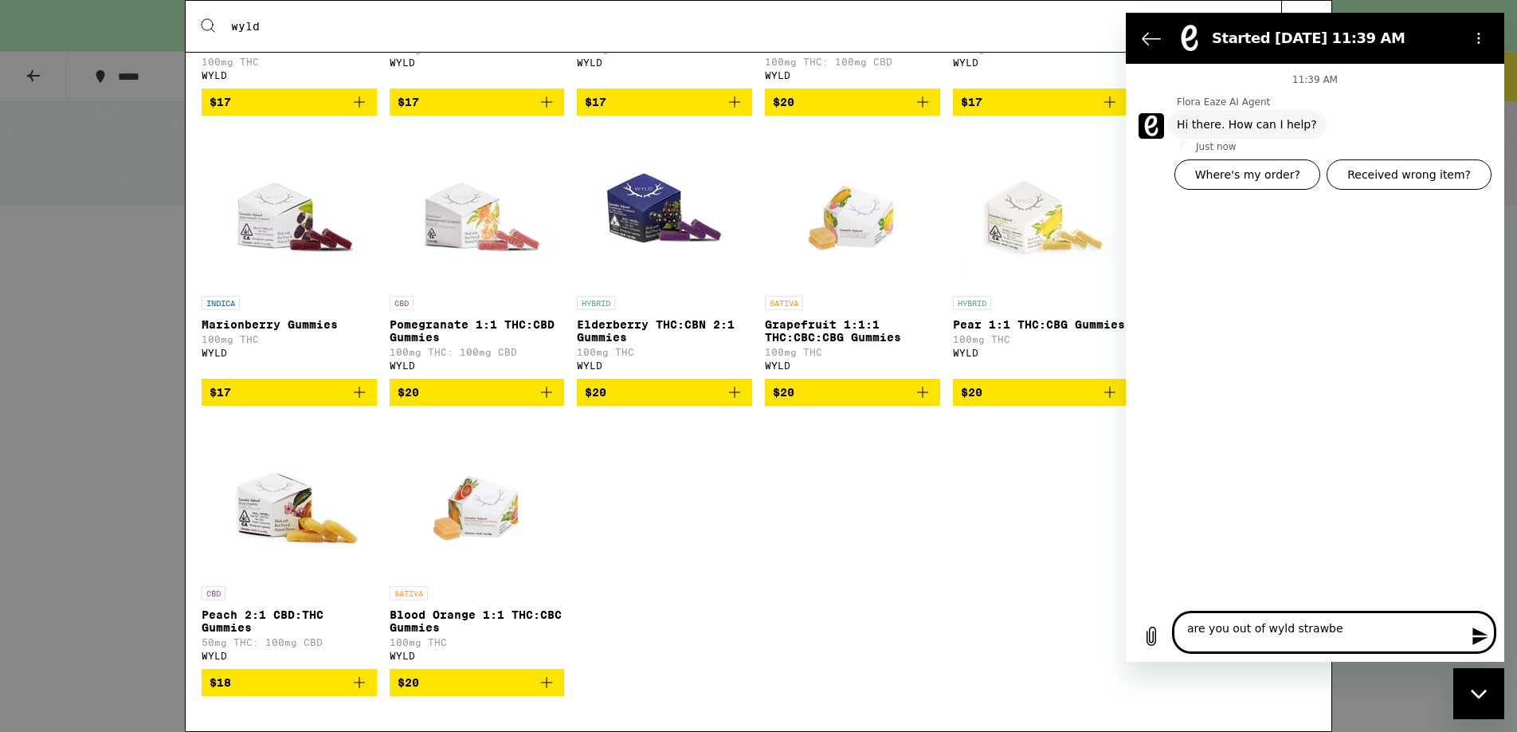
type textarea "x"
type textarea "are you out of wyld strawberr"
type textarea "x"
type textarea "are you out of wyld strawberry"
type textarea "x"
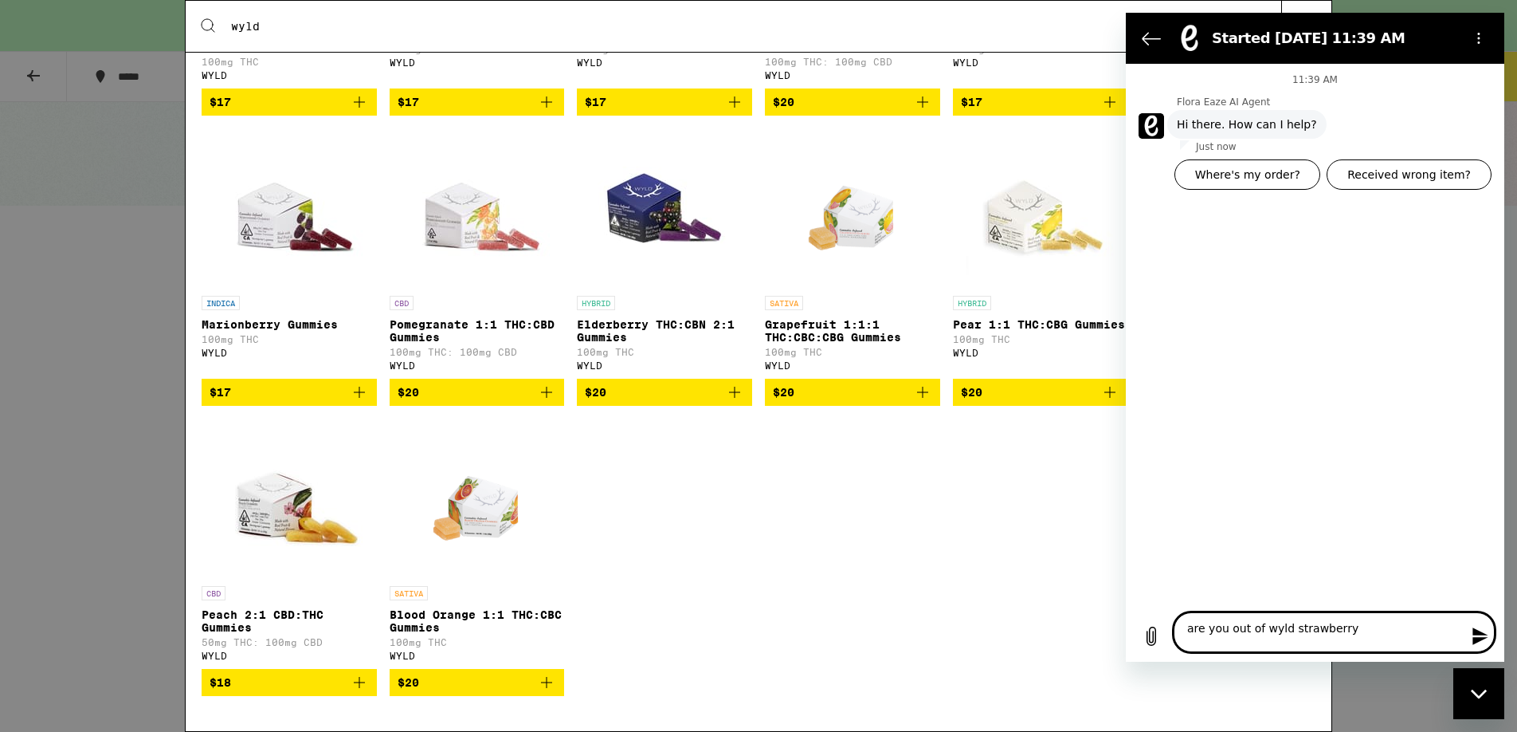
click at [1222, 630] on textarea "are you out of wyld strawberry" at bounding box center [1334, 632] width 321 height 40
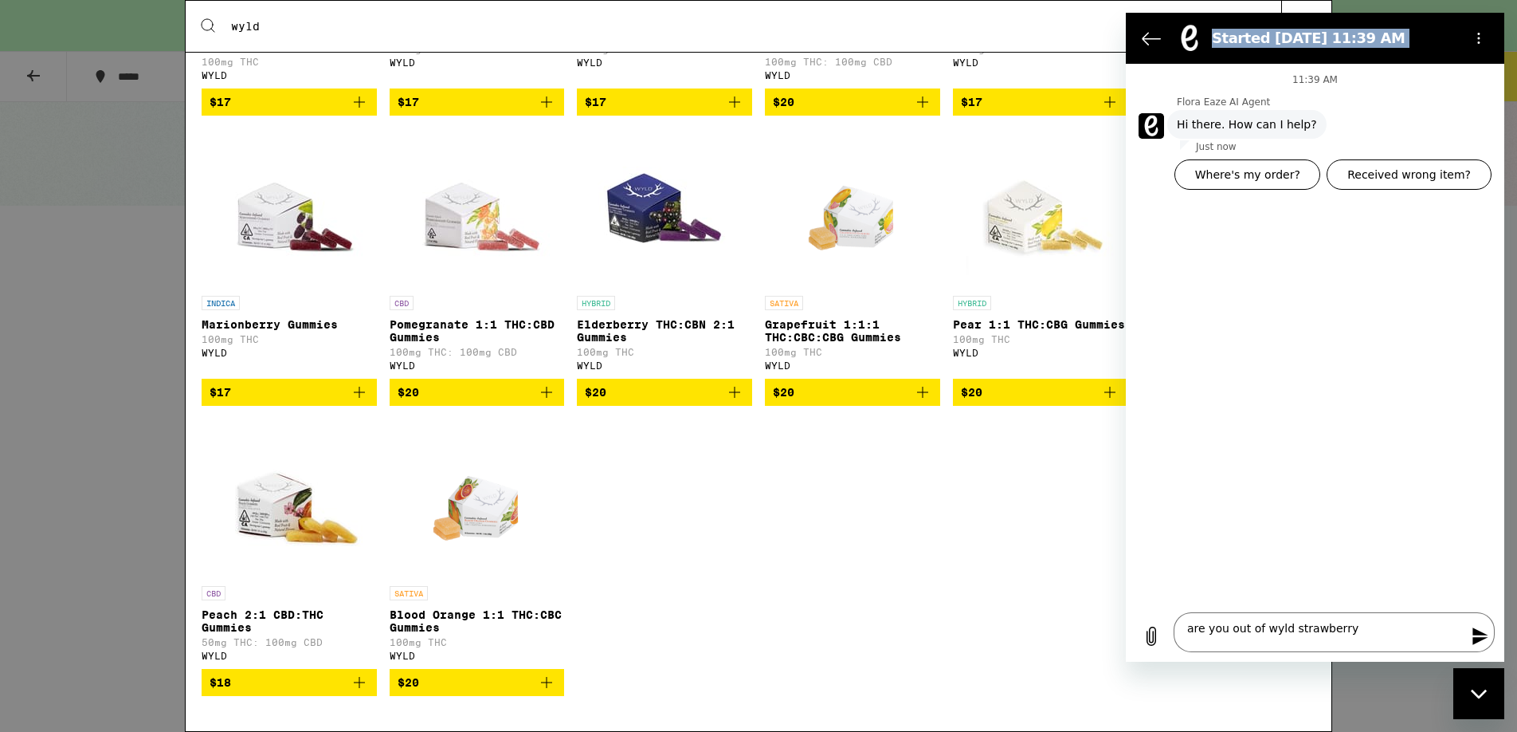
drag, startPoint x: 1270, startPoint y: 28, endPoint x: 1261, endPoint y: 81, distance: 54.2
click at [1261, 81] on div "Started Sep 23 at 11:39 AM 11:39 AM Flora Eaze AI Agent Flora Eaze AI Agent say…" at bounding box center [1315, 337] width 379 height 649
click at [1427, 628] on textarea "are you out of wyld strawberry" at bounding box center [1334, 632] width 321 height 40
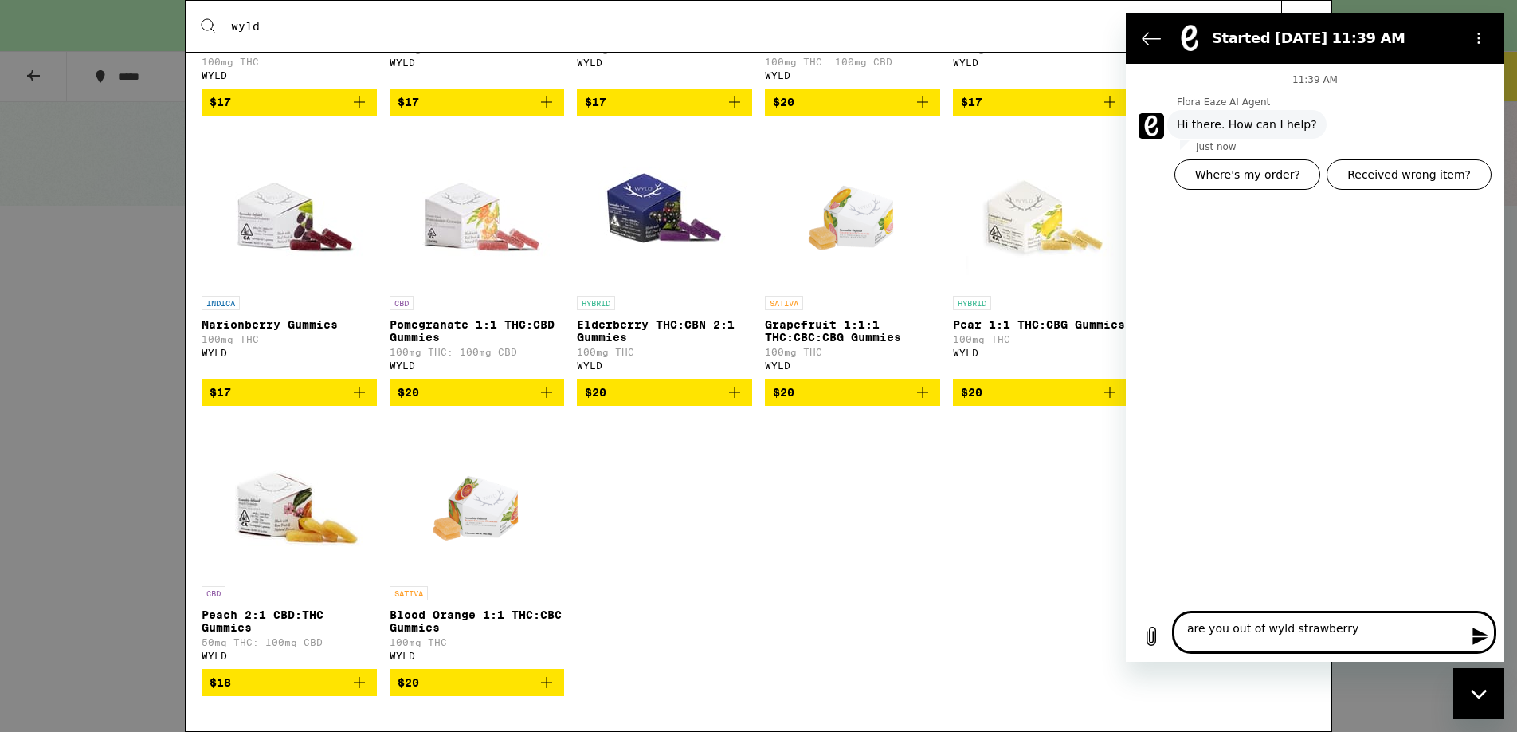
type textarea "are you out of wyld strawberry"
type textarea "x"
type textarea "are you out of wyld strawberry 2"
type textarea "x"
type textarea "are you out of wyld strawberry 20"
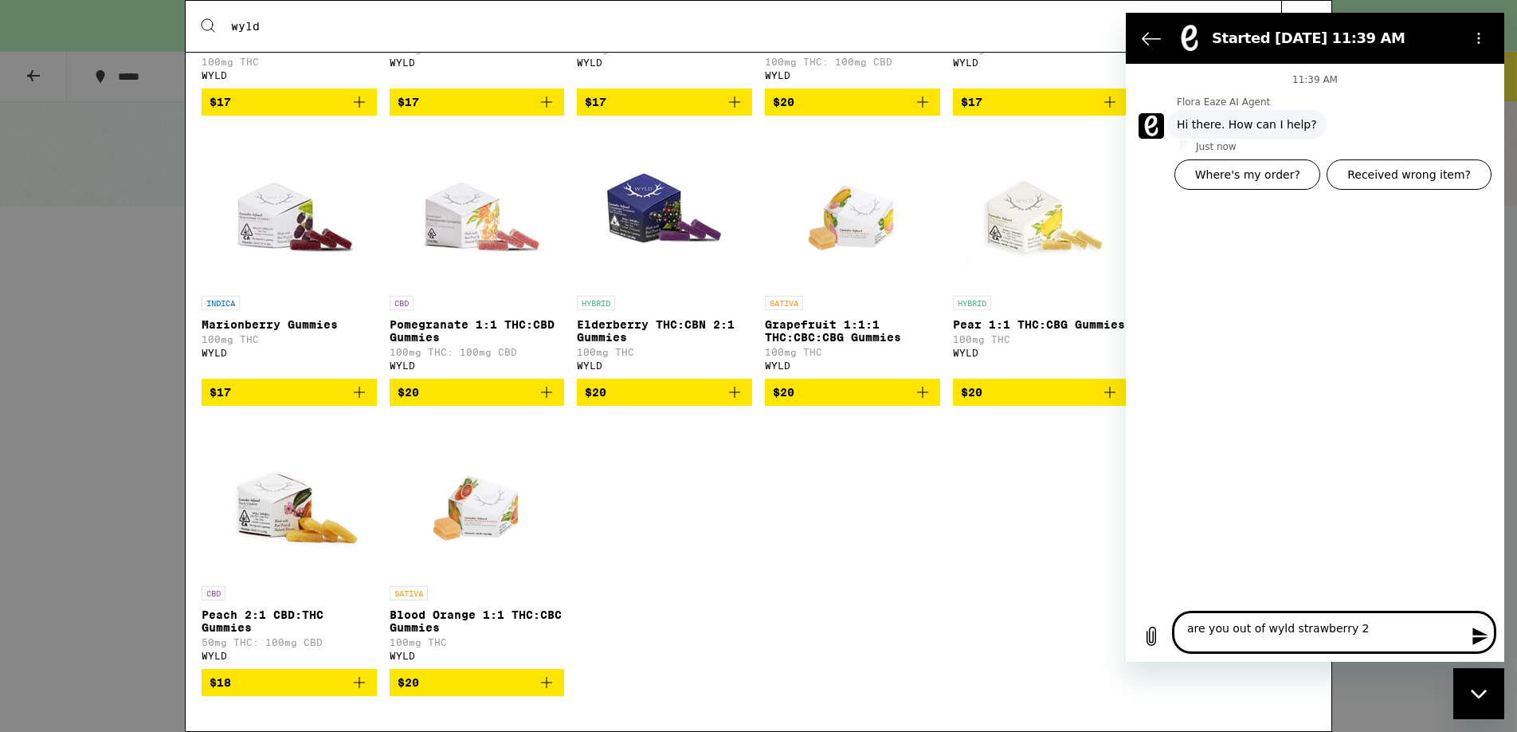
type textarea "x"
type textarea "are you out of wyld strawberry 20:"
type textarea "x"
type textarea "are you out of wyld strawberry 20:1"
type textarea "x"
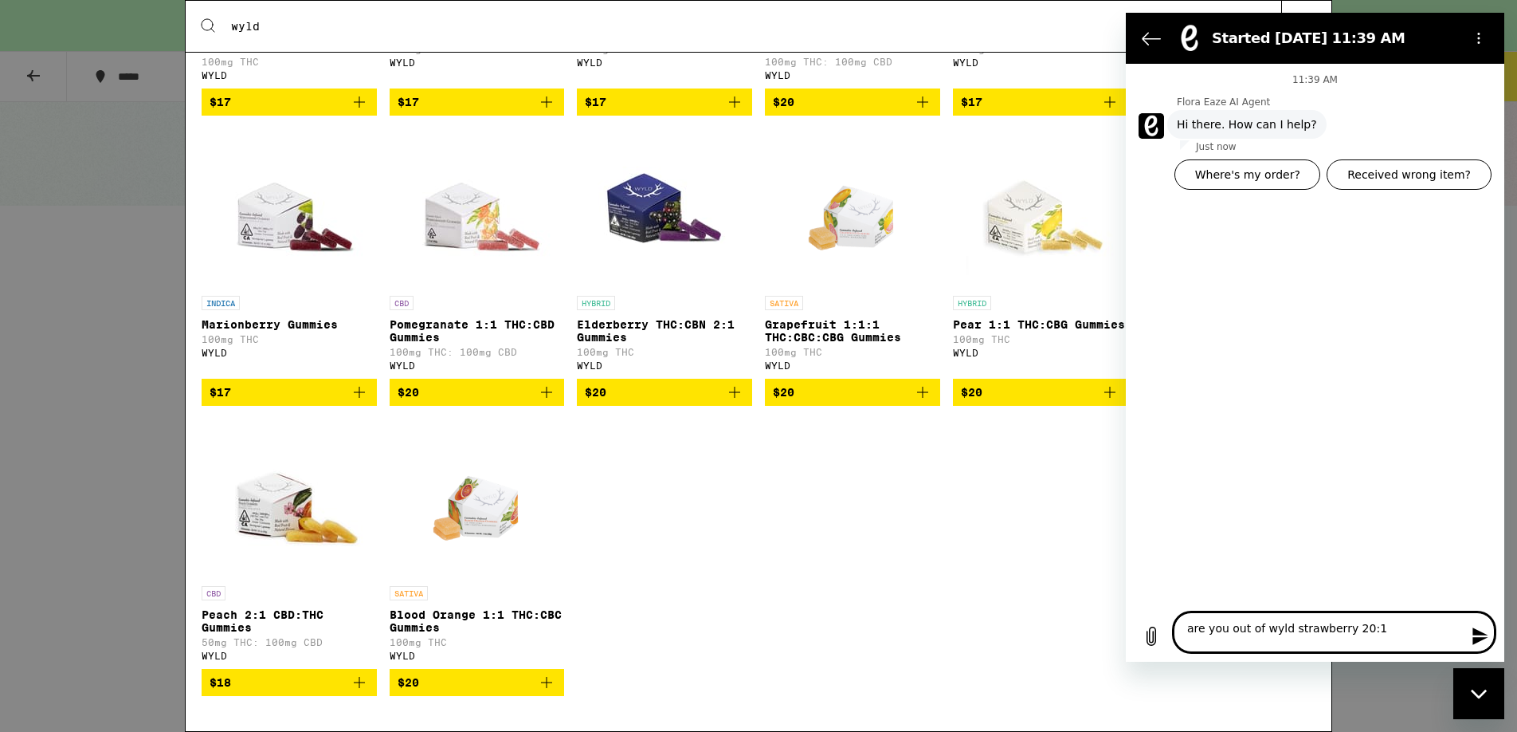
type textarea "are you out of wyld strawberry 20:1"
type textarea "x"
type textarea "are you out of wyld strawberry 20:1 g"
type textarea "x"
type textarea "are you out of wyld strawberry 20:1 gu"
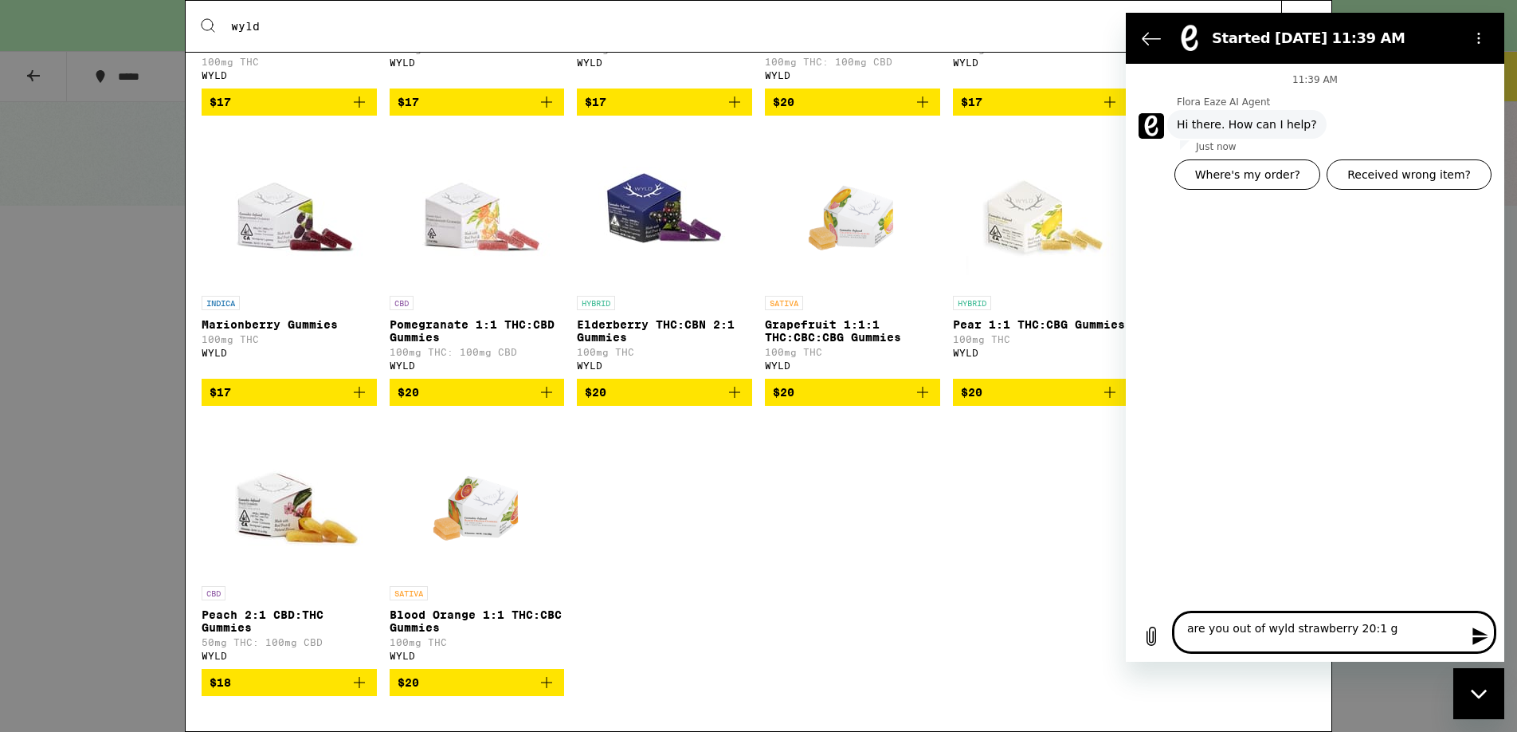
type textarea "x"
type textarea "are you out of wyld strawberry 20:1 gum"
type textarea "x"
type textarea "are you out of wyld strawberry 20:1 gumm"
type textarea "x"
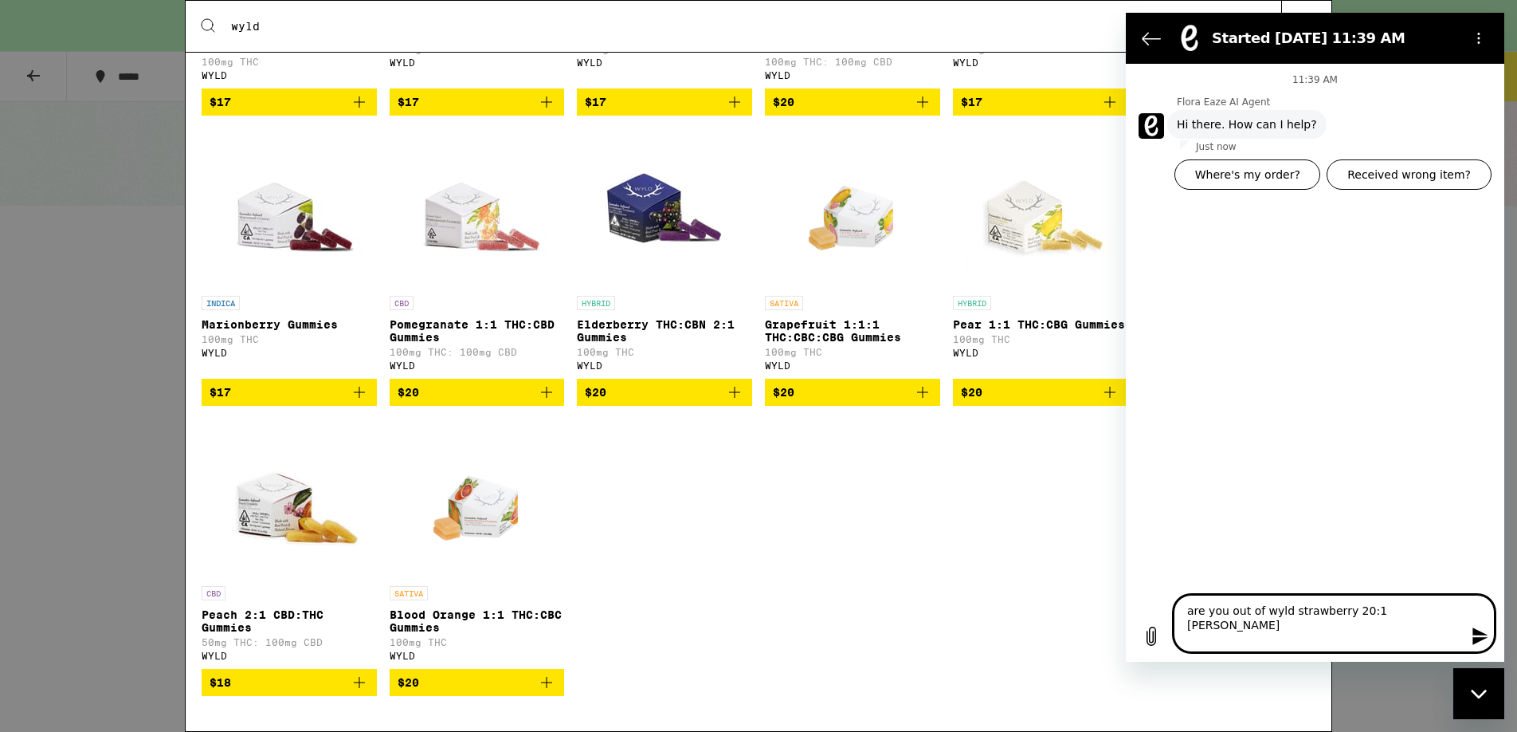
type textarea "are you out of wyld strawberry 20:1 gummi"
type textarea "x"
type textarea "are you out of wyld strawberry 20:1 gummie"
type textarea "x"
type textarea "are you out of wyld strawberry 20:1 gummies"
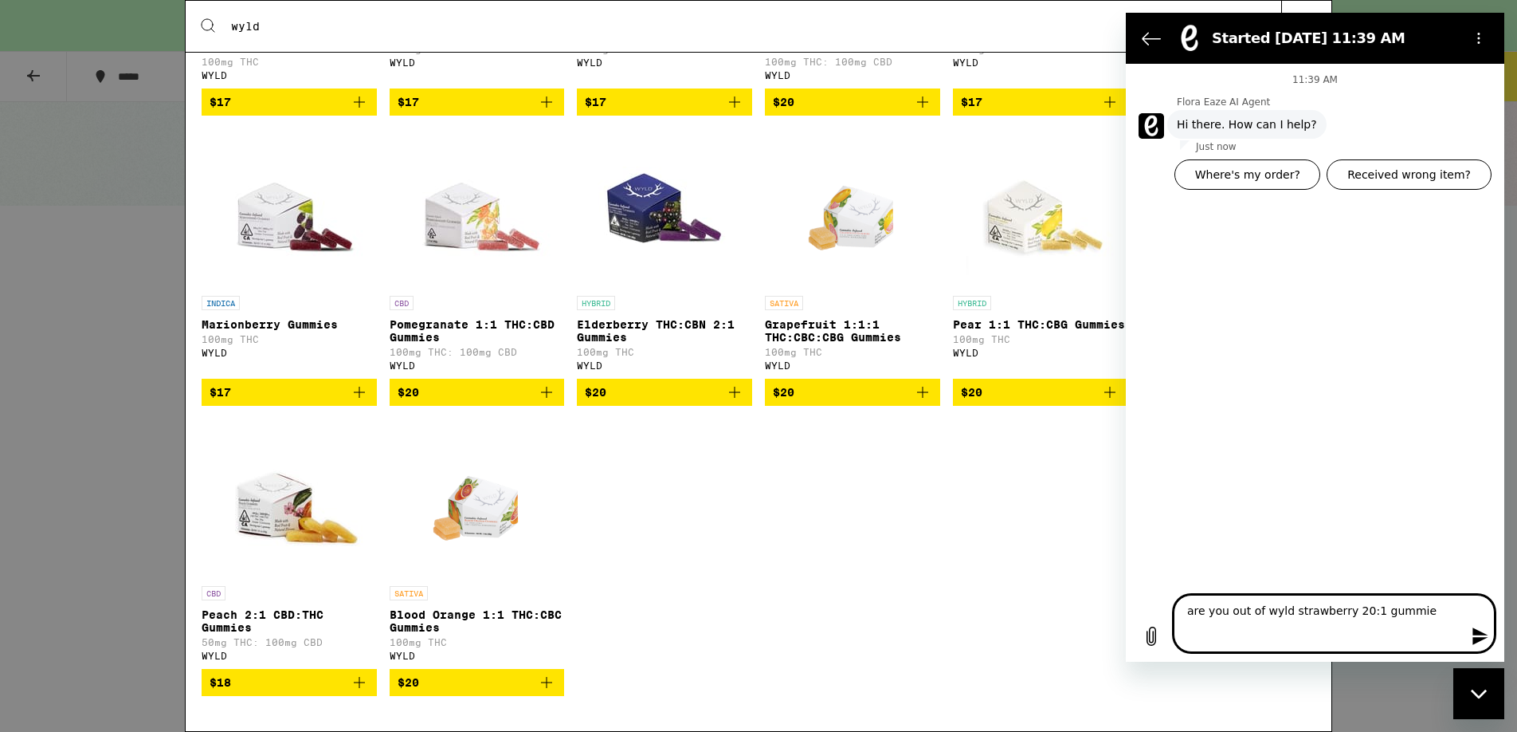
type textarea "x"
type textarea "are you out of wyld strawberry 20:1 gummies?"
type textarea "x"
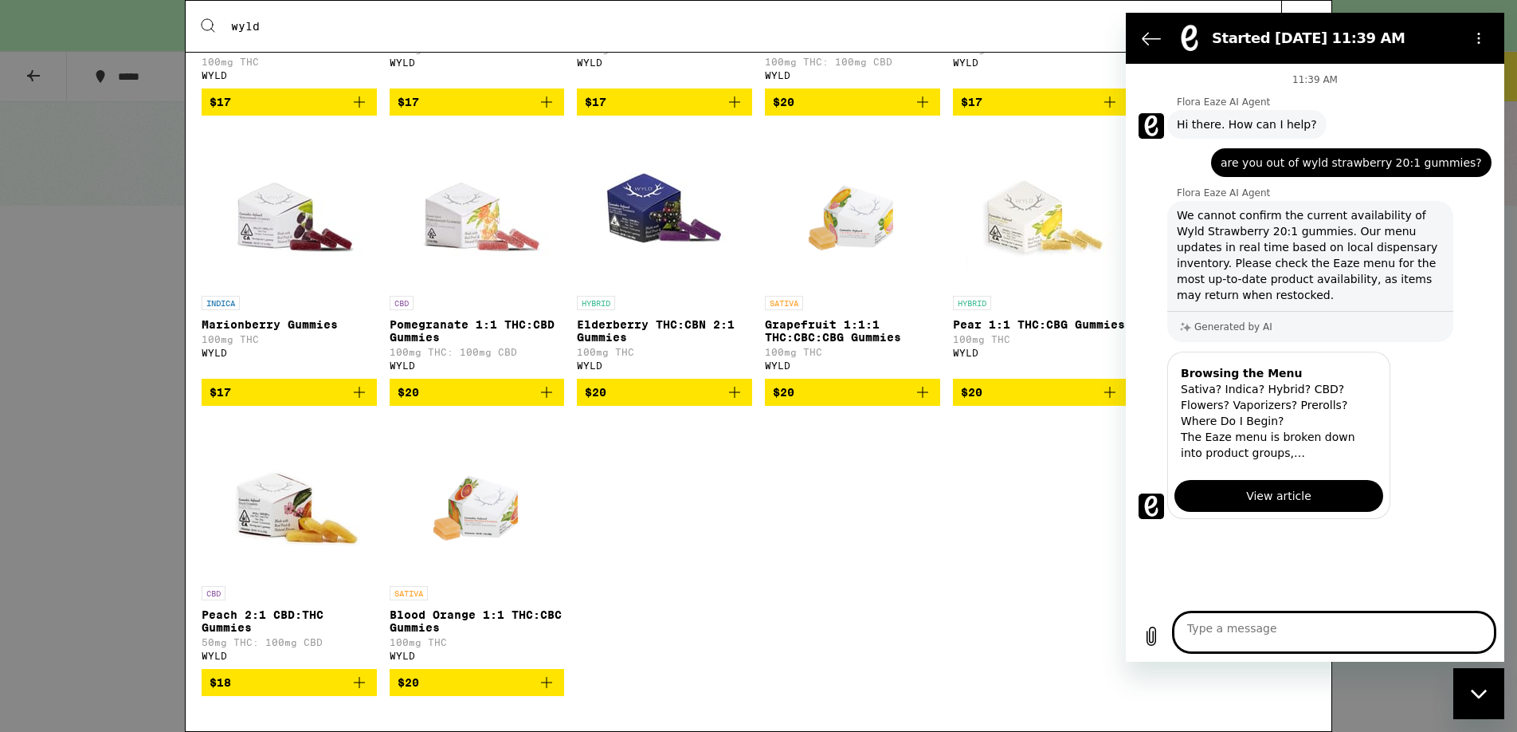
scroll to position [108, 0]
type textarea "x"
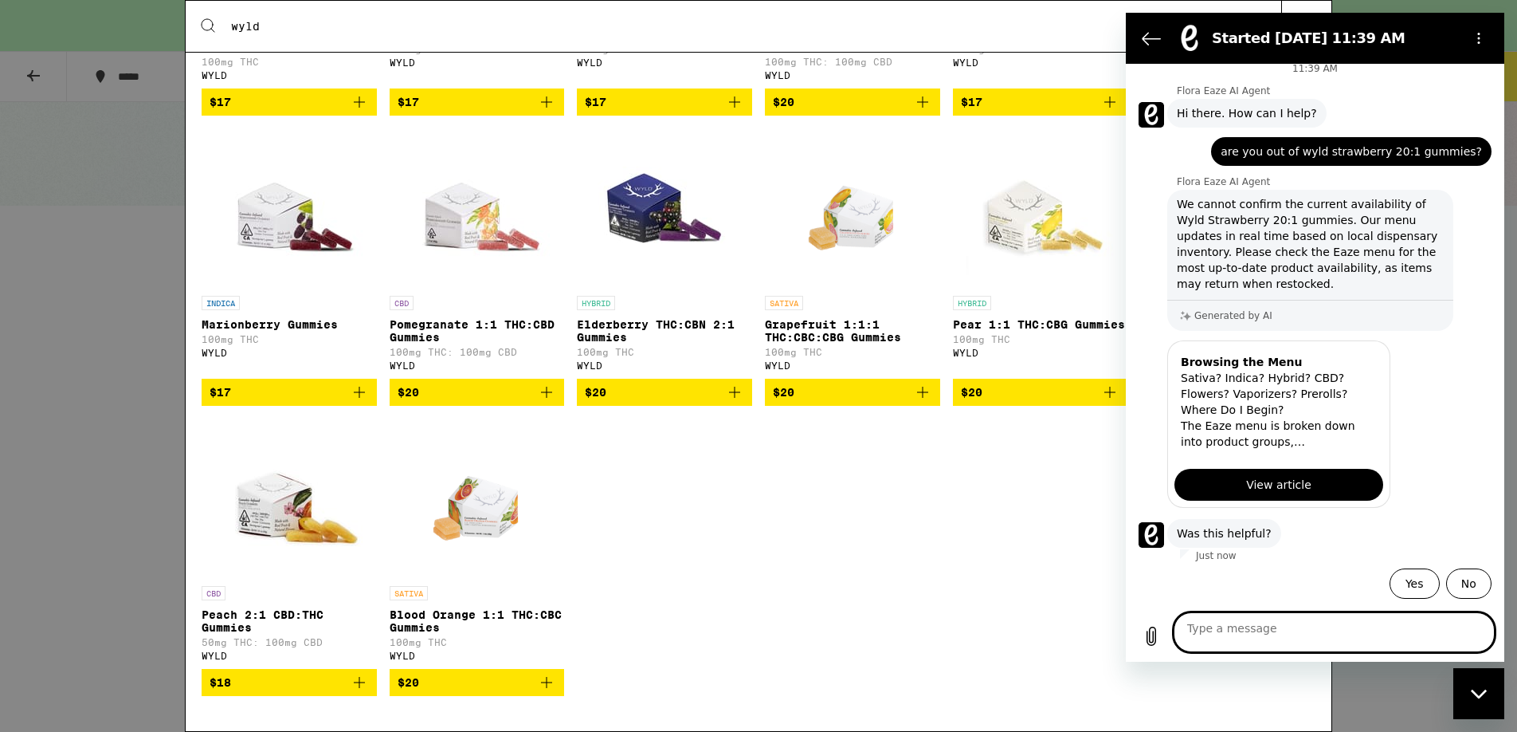
scroll to position [225, 0]
click at [1473, 45] on icon "Options menu" at bounding box center [1479, 38] width 13 height 13
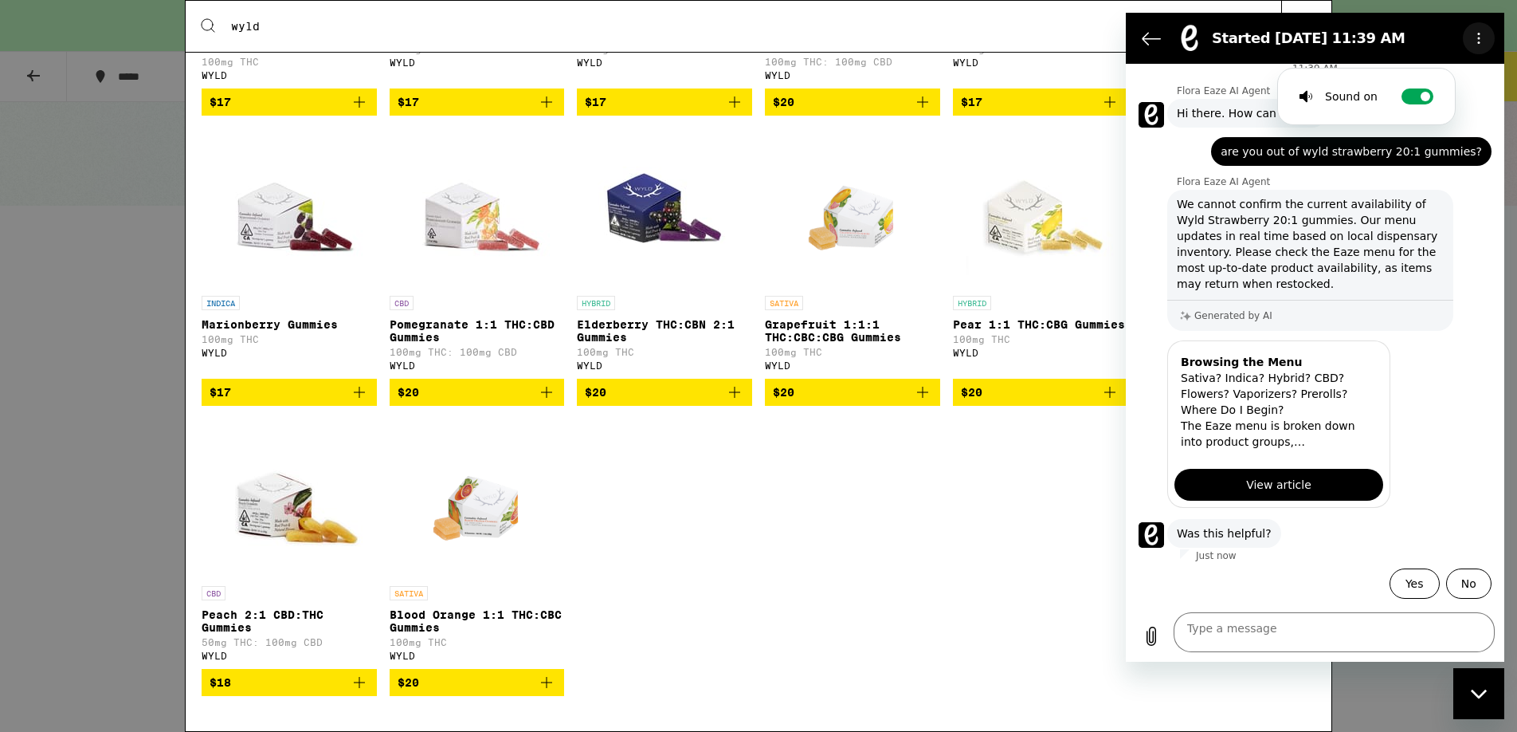
click at [1473, 45] on icon "Options menu" at bounding box center [1479, 38] width 13 height 13
click at [1150, 38] on icon "Back to the conversation list" at bounding box center [1151, 38] width 19 height 19
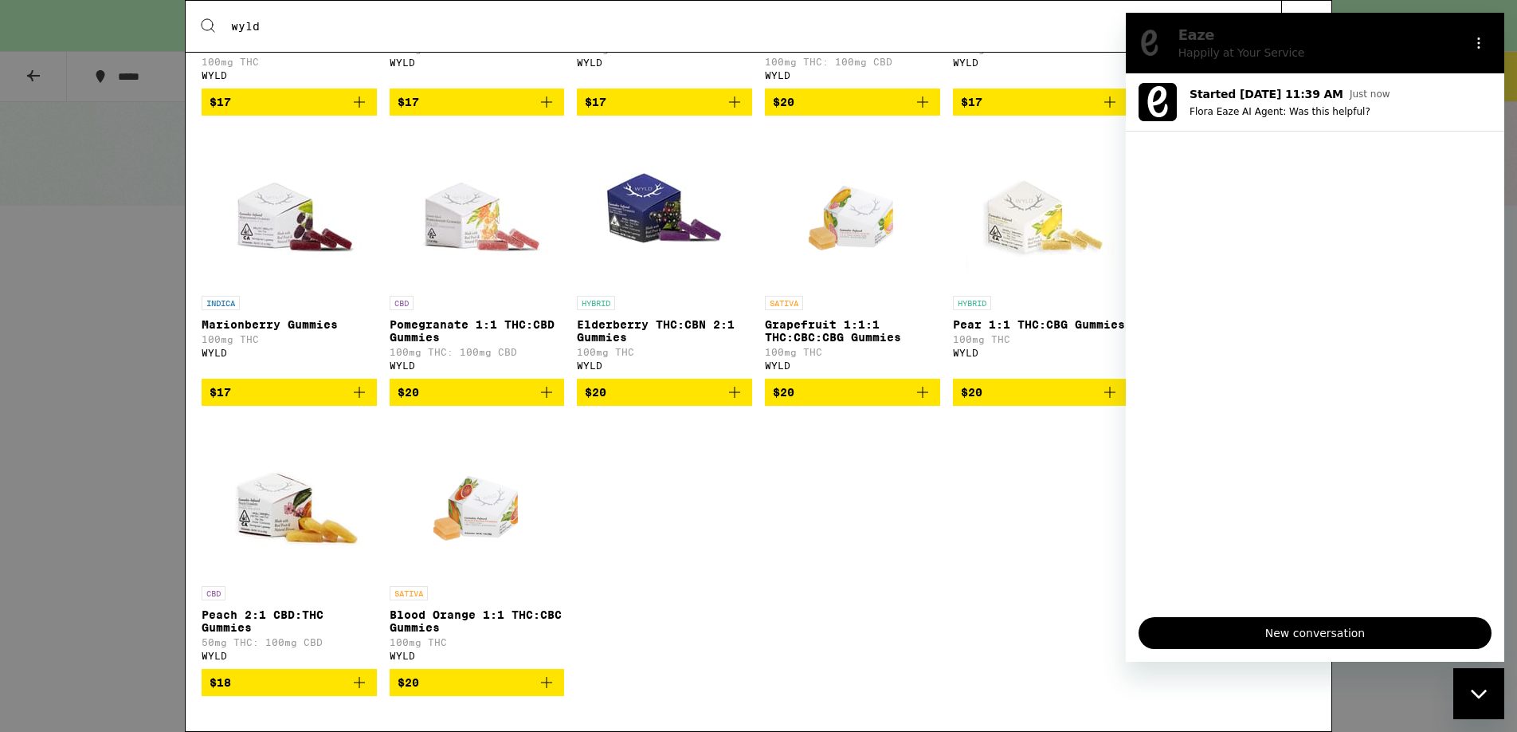
click at [920, 520] on div "HYBRID Sour Tangerine THC Gummies 100mg THC WYLD $17 INDICA Sour Cherry Gummies…" at bounding box center [759, 278] width 1114 height 881
click at [1395, 61] on p "Happily at Your Service" at bounding box center [1322, 53] width 270 height 16
drag, startPoint x: 1395, startPoint y: 29, endPoint x: 1395, endPoint y: 53, distance: 23.9
click at [1395, 53] on div "Eaze Happily at Your Service" at bounding box center [1315, 43] width 283 height 35
click at [1474, 49] on icon "Options menu" at bounding box center [1479, 43] width 13 height 13
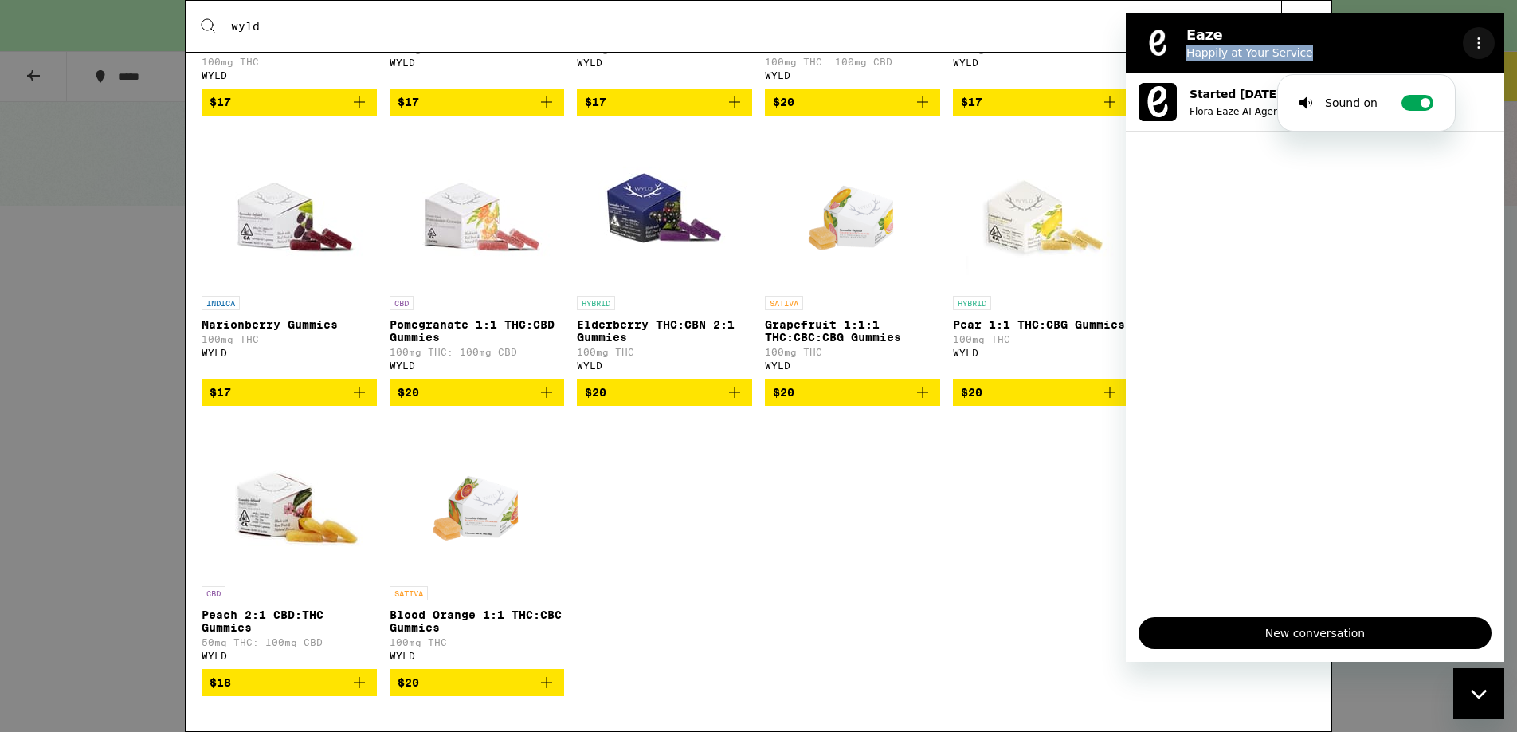
click at [1478, 45] on circle "Options menu" at bounding box center [1479, 43] width 2 height 2
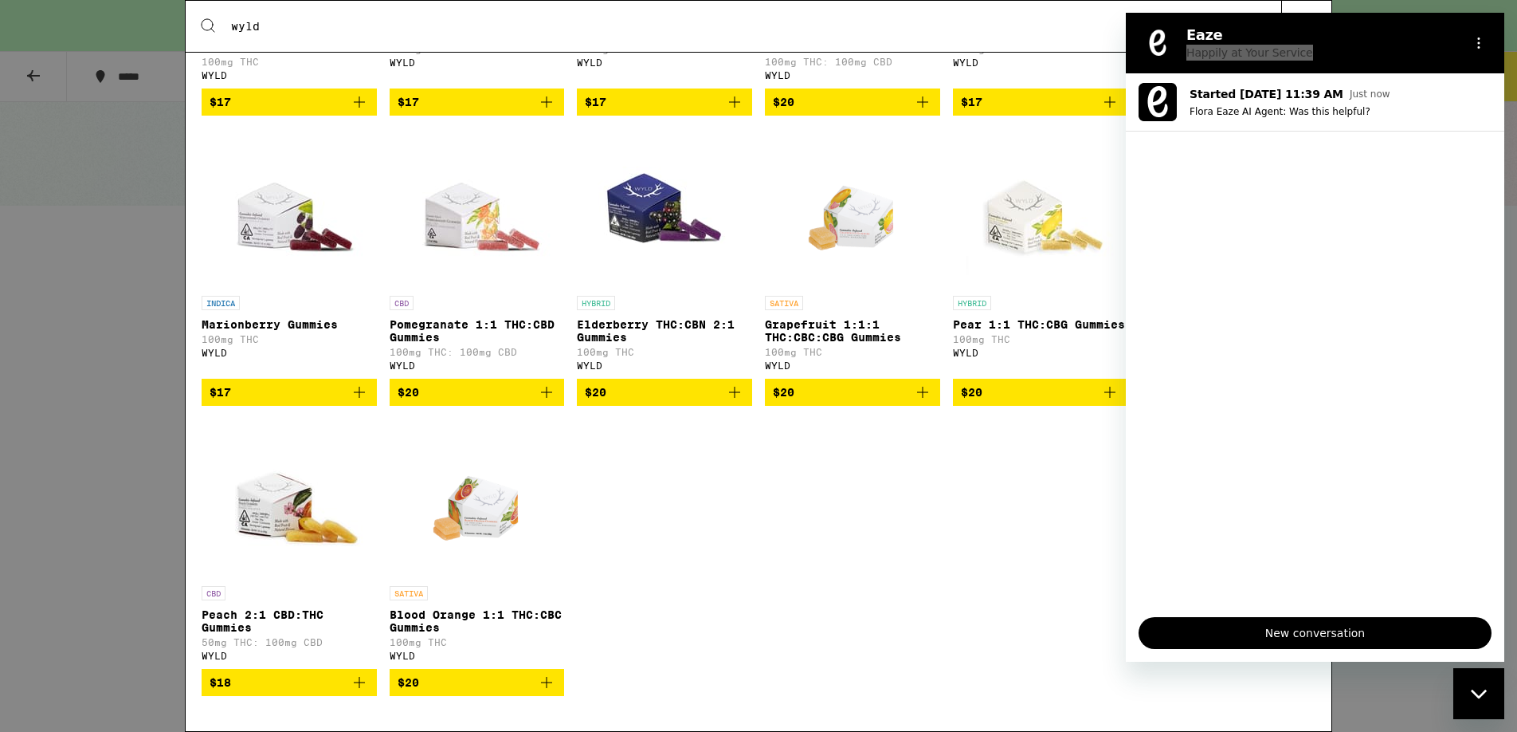
click at [921, 31] on input "wyld" at bounding box center [729, 26] width 998 height 14
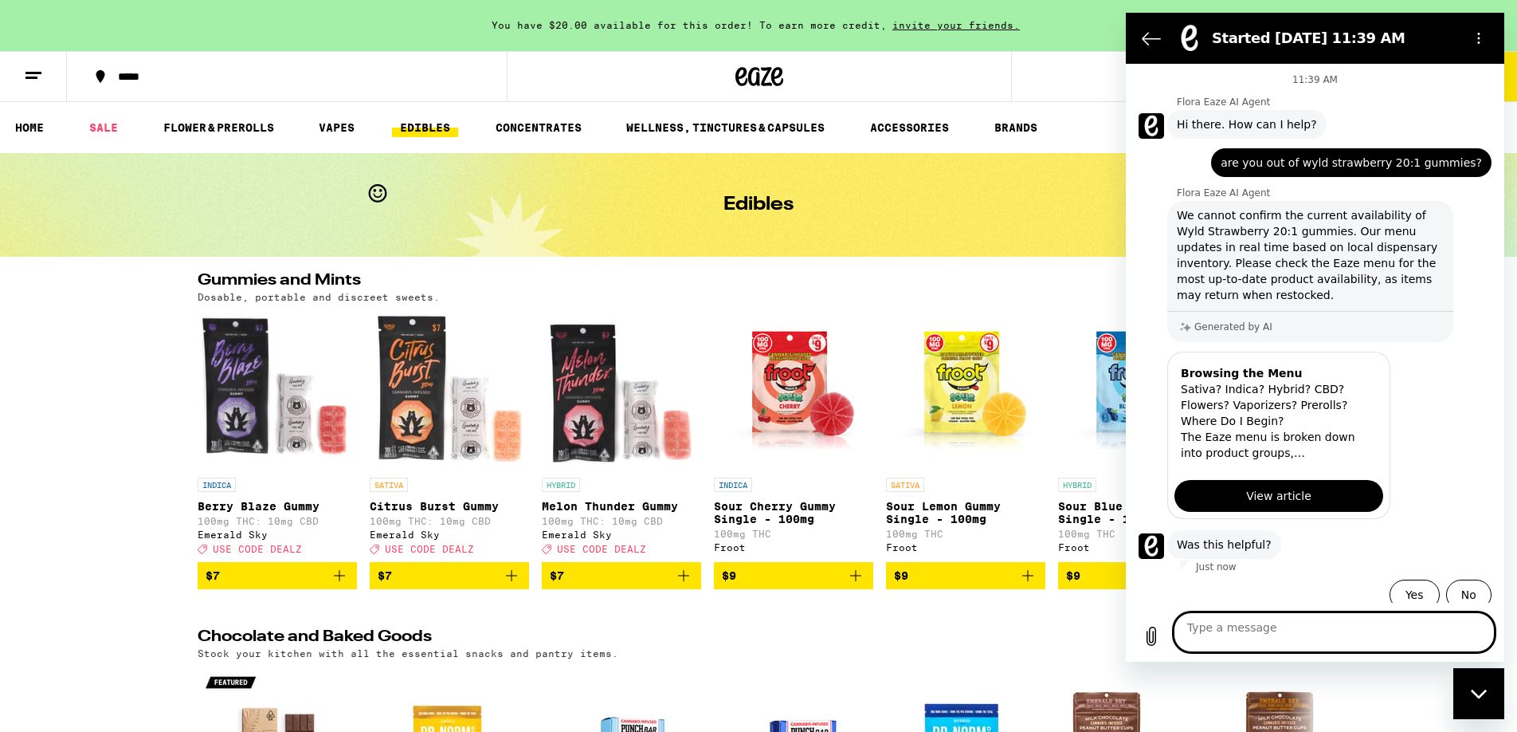
scroll to position [225, 0]
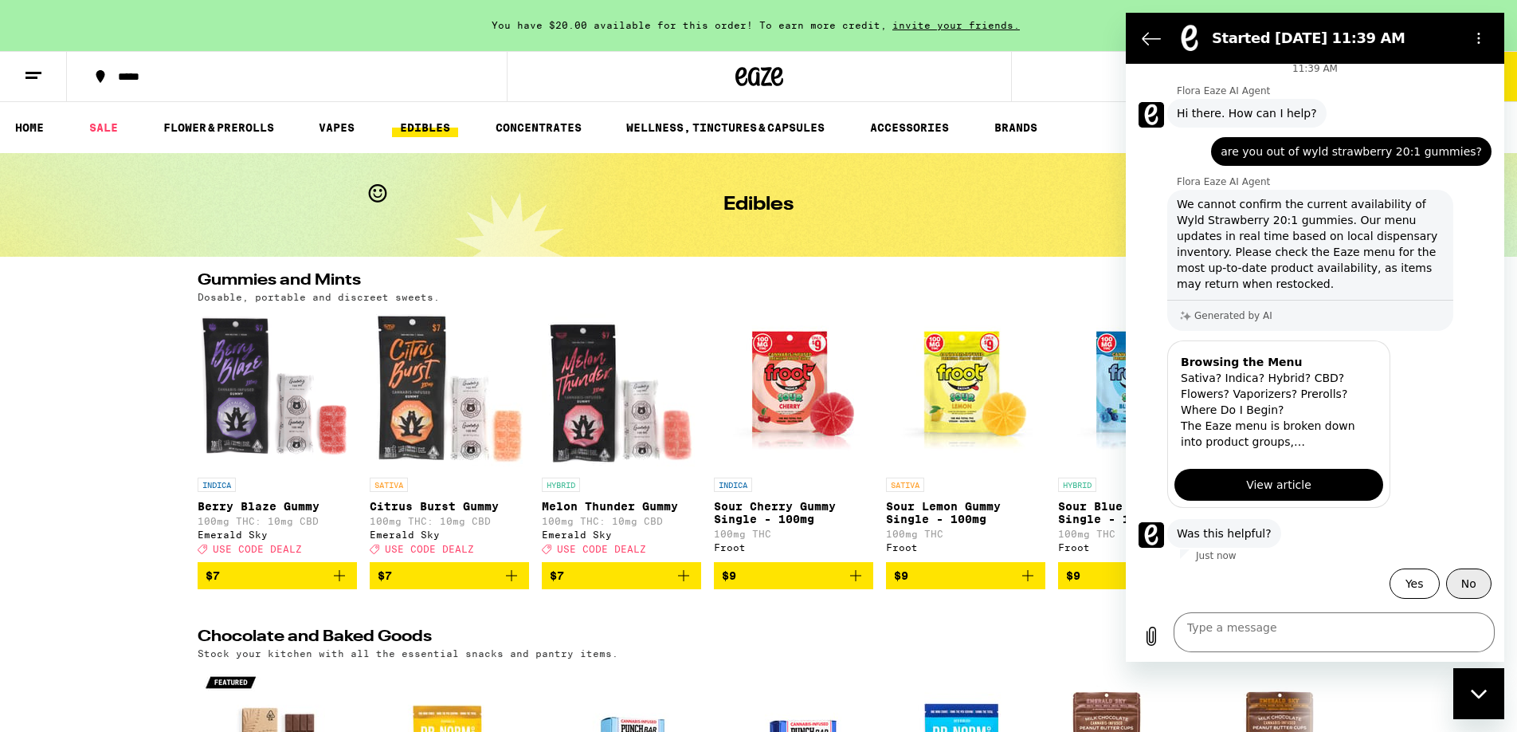
click at [1462, 579] on button "No" at bounding box center [1468, 583] width 45 height 30
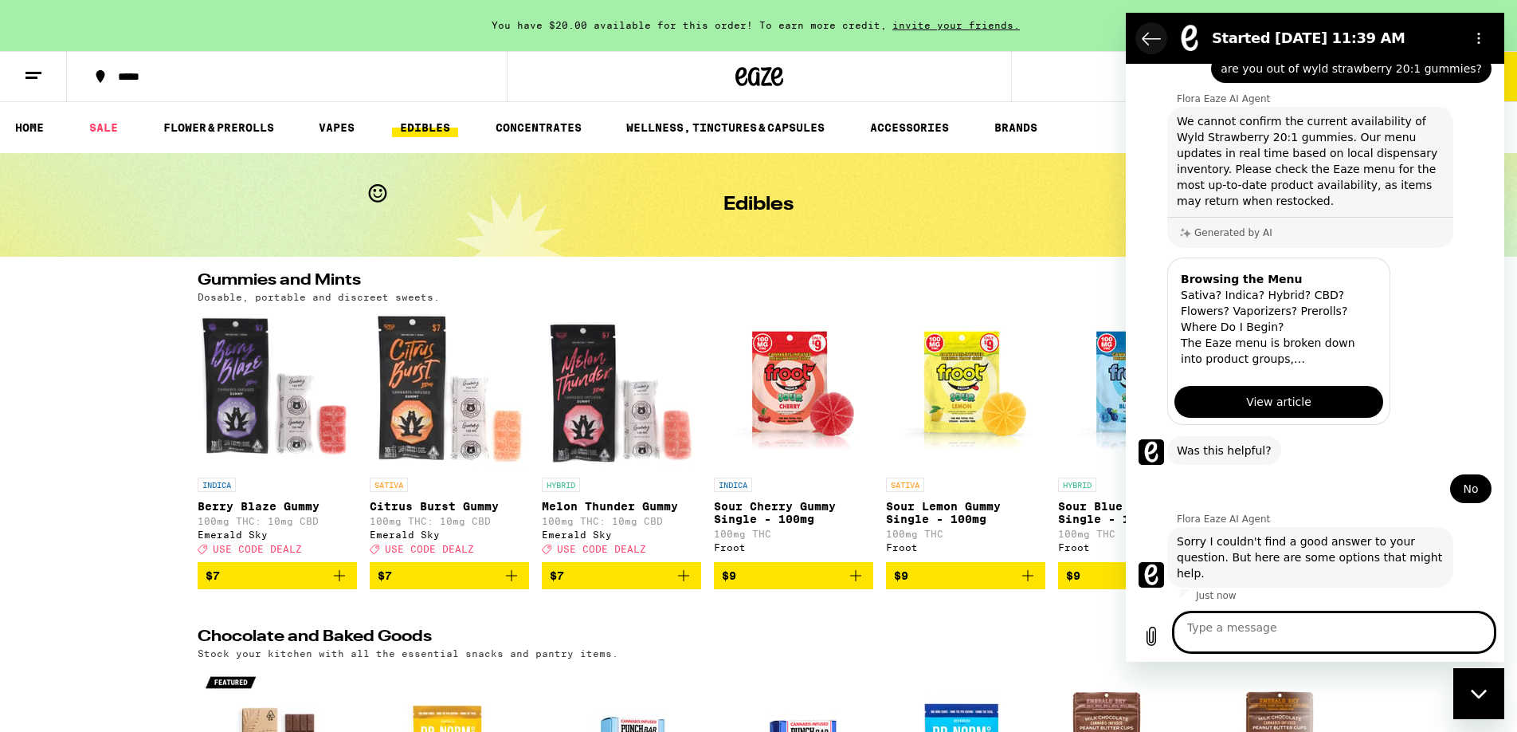
scroll to position [333, 0]
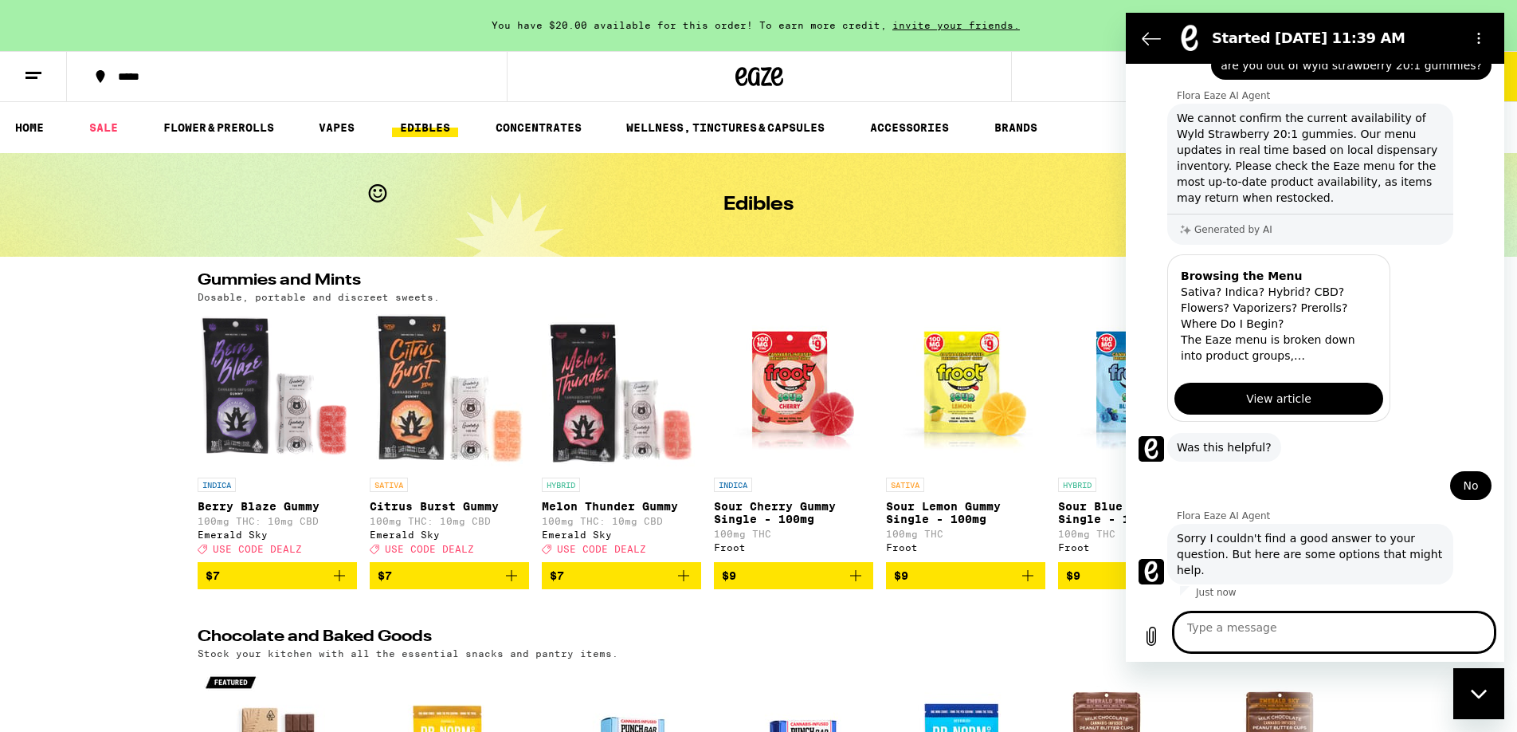
click at [1270, 630] on textarea at bounding box center [1334, 632] width 321 height 40
click at [1473, 42] on icon "Options menu" at bounding box center [1479, 38] width 13 height 13
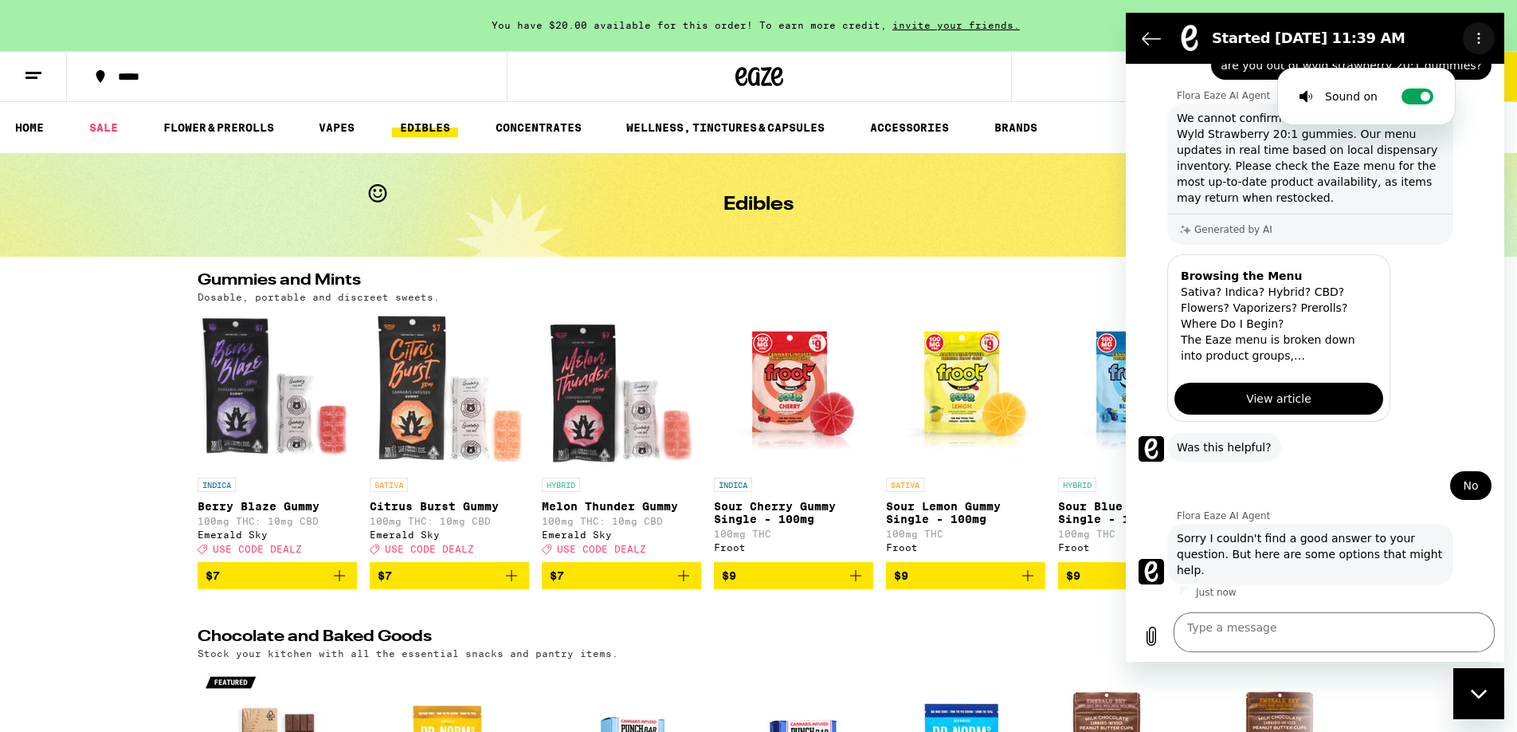
click at [1473, 42] on icon "Options menu" at bounding box center [1479, 38] width 13 height 13
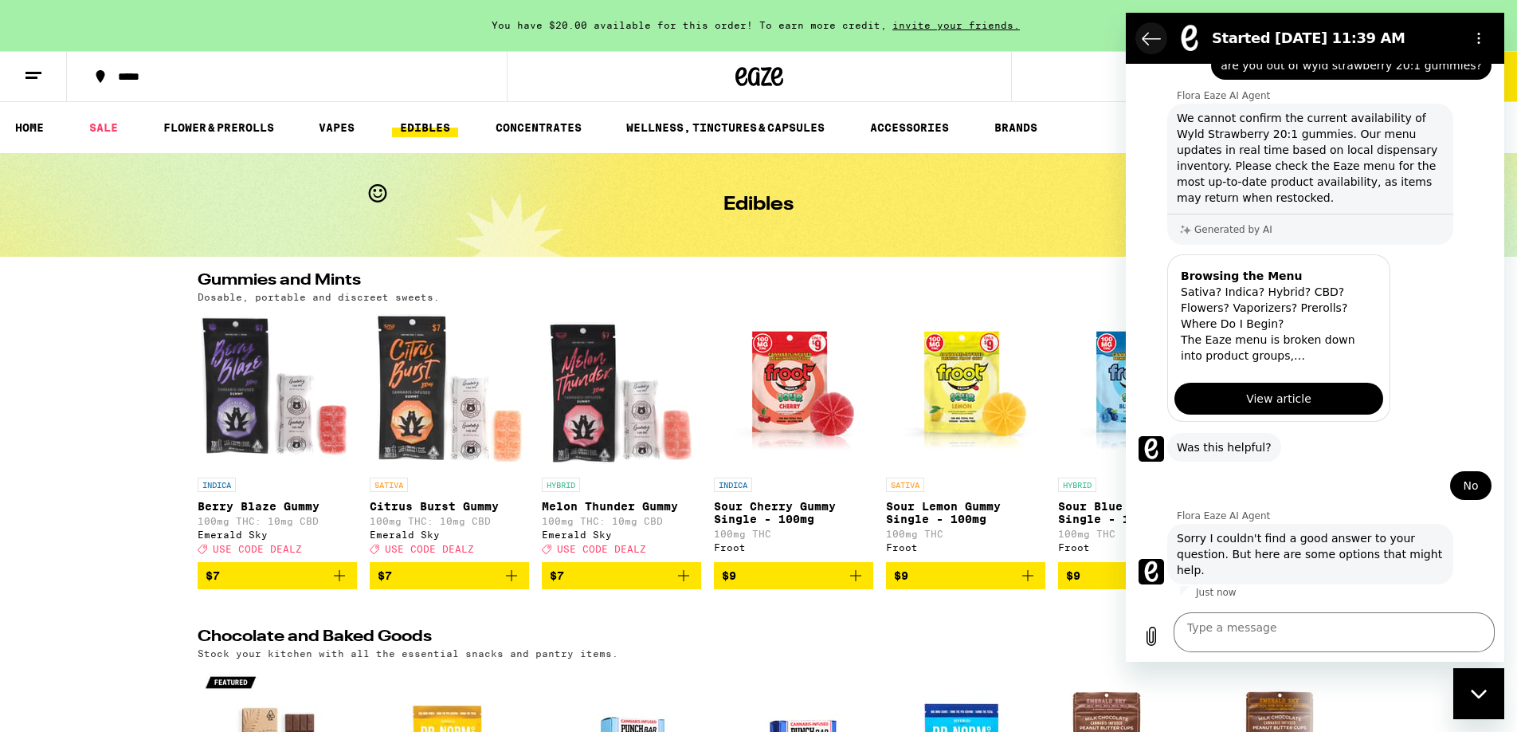
click at [1153, 44] on icon "Back to the conversation list" at bounding box center [1151, 38] width 19 height 19
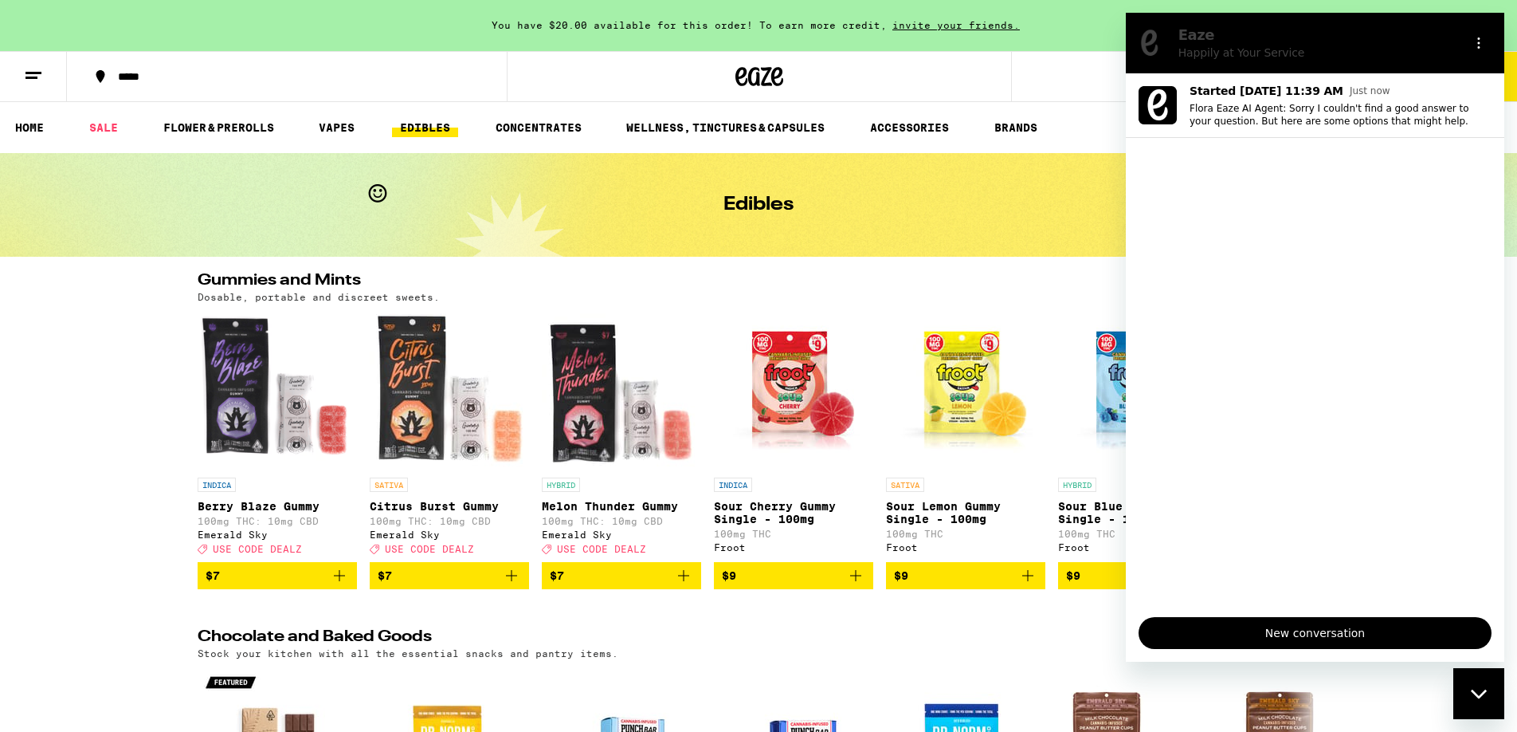
click at [1315, 40] on h2 "Eaze" at bounding box center [1322, 35] width 270 height 19
